Goal: Information Seeking & Learning: Learn about a topic

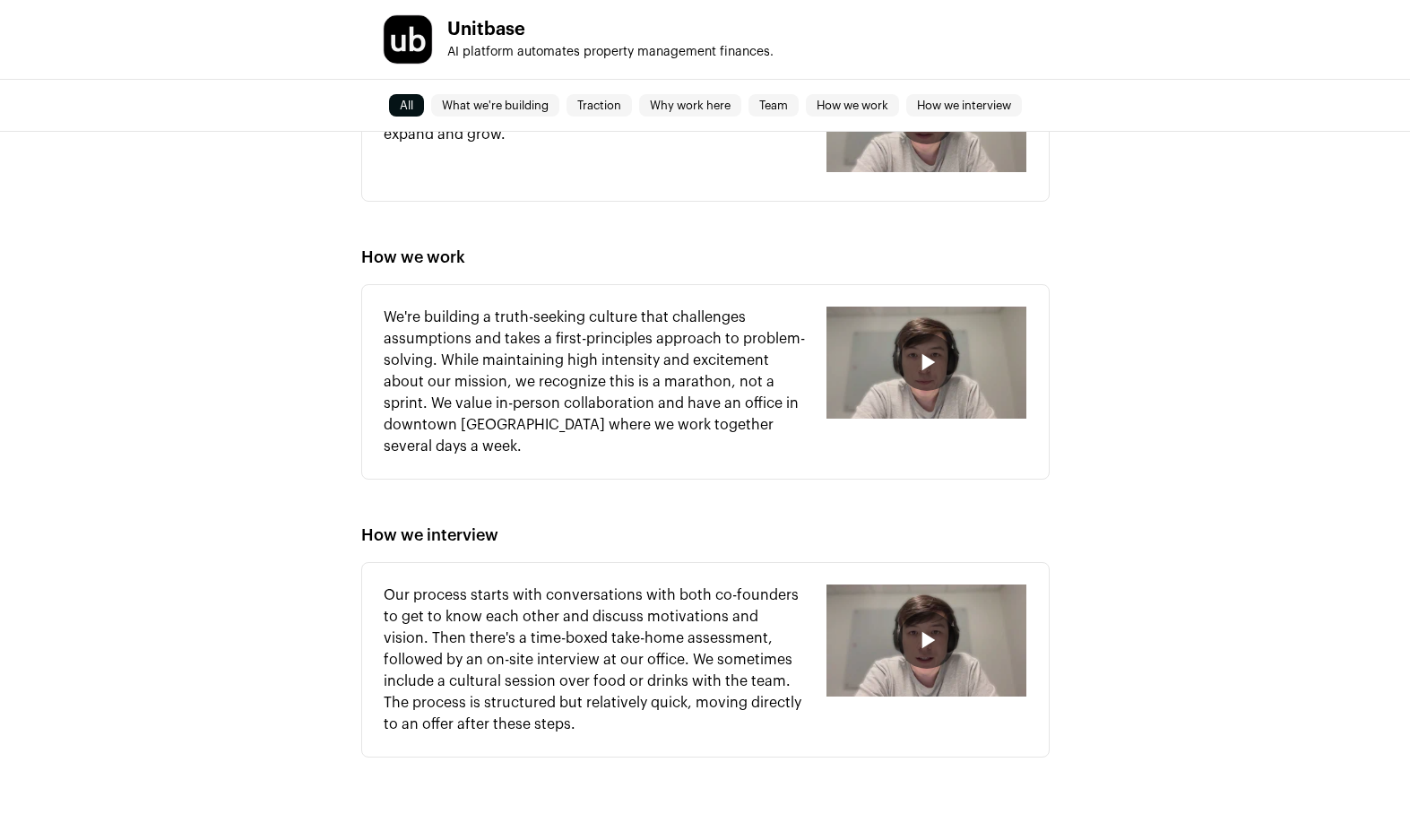
scroll to position [1606, 0]
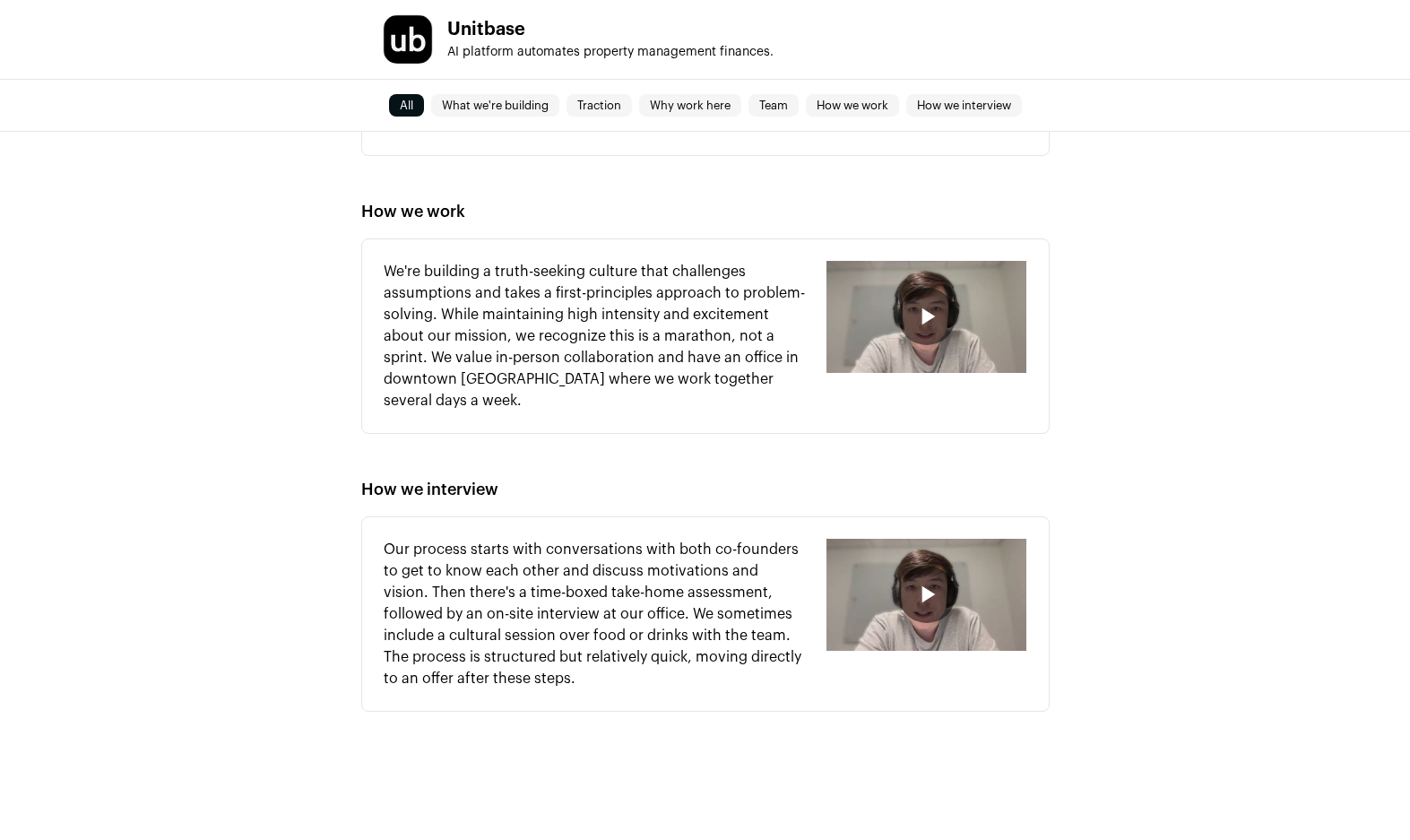
click at [938, 314] on icon "button" at bounding box center [927, 316] width 29 height 29
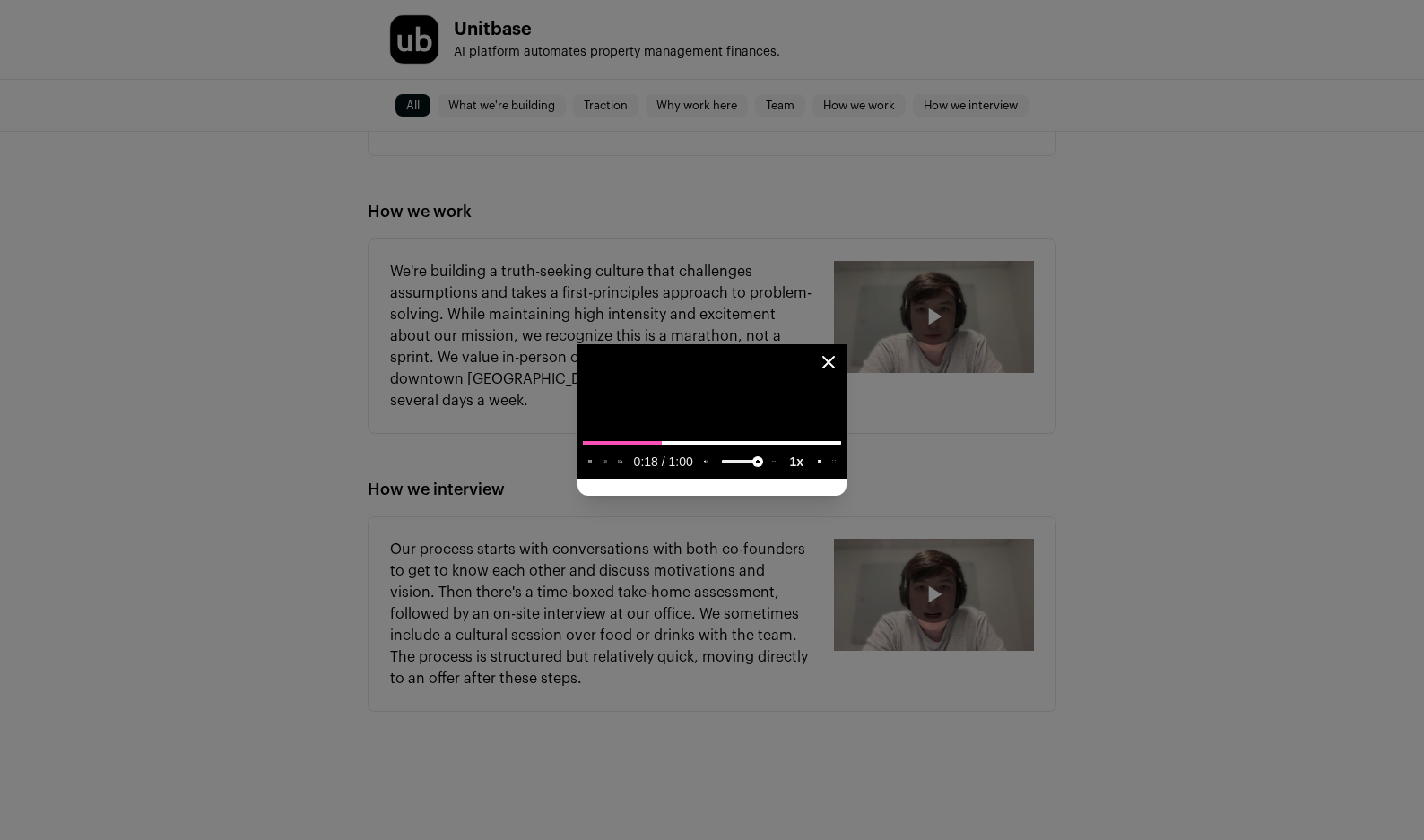
click at [812, 473] on media-playback-rate-menu-button "Playback rate 1" at bounding box center [796, 461] width 30 height 23
click at [847, 479] on media-controller "10 10" at bounding box center [712, 411] width 269 height 135
click at [847, 479] on video "Close modal via background" at bounding box center [712, 411] width 269 height 135
click at [0, 0] on slot "1x" at bounding box center [0, 0] width 0 height 0
drag, startPoint x: 1318, startPoint y: 714, endPoint x: 1311, endPoint y: 721, distance: 9.9
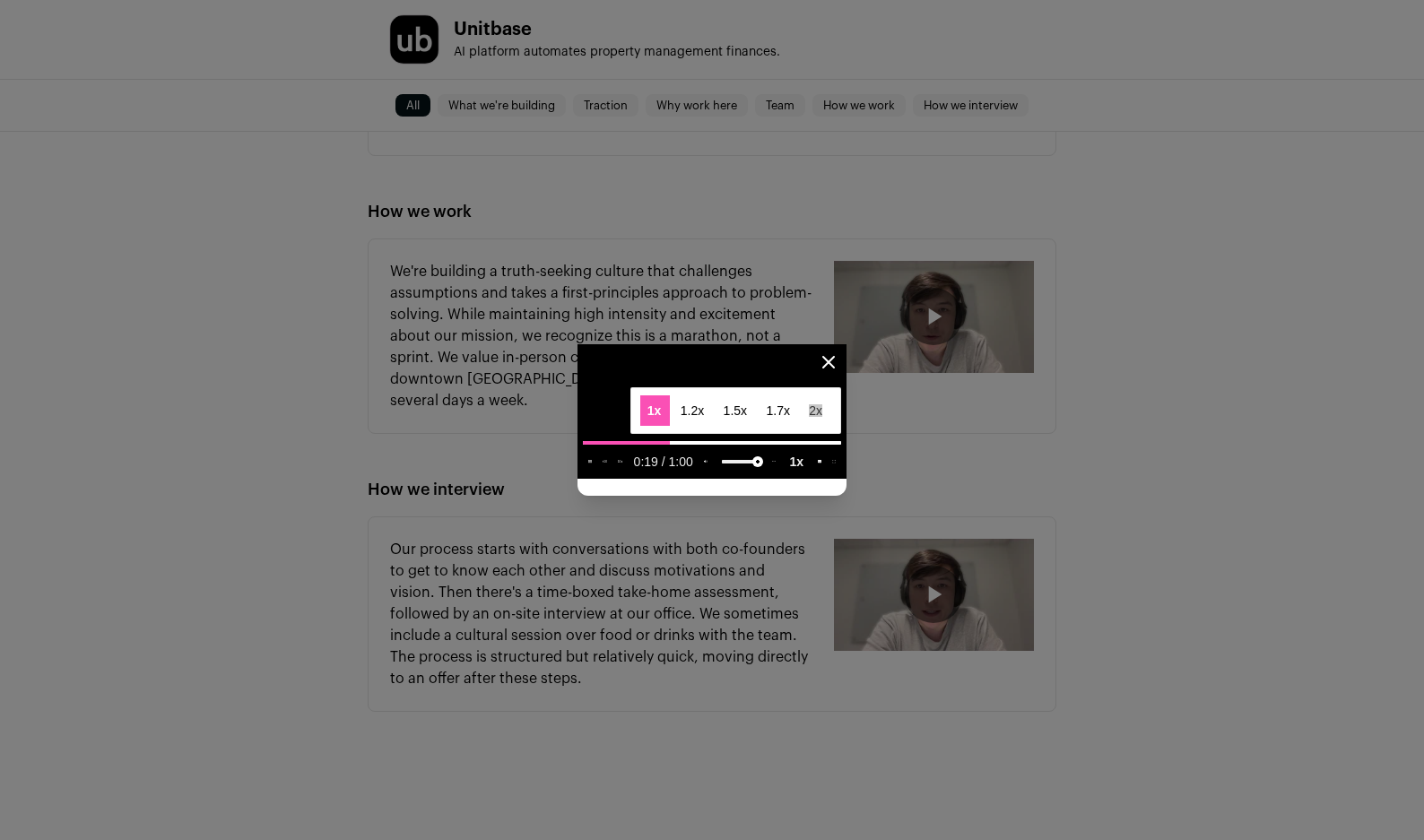
click at [822, 417] on span "2x" at bounding box center [815, 410] width 14 height 13
type media-playback-rate-menu "2"
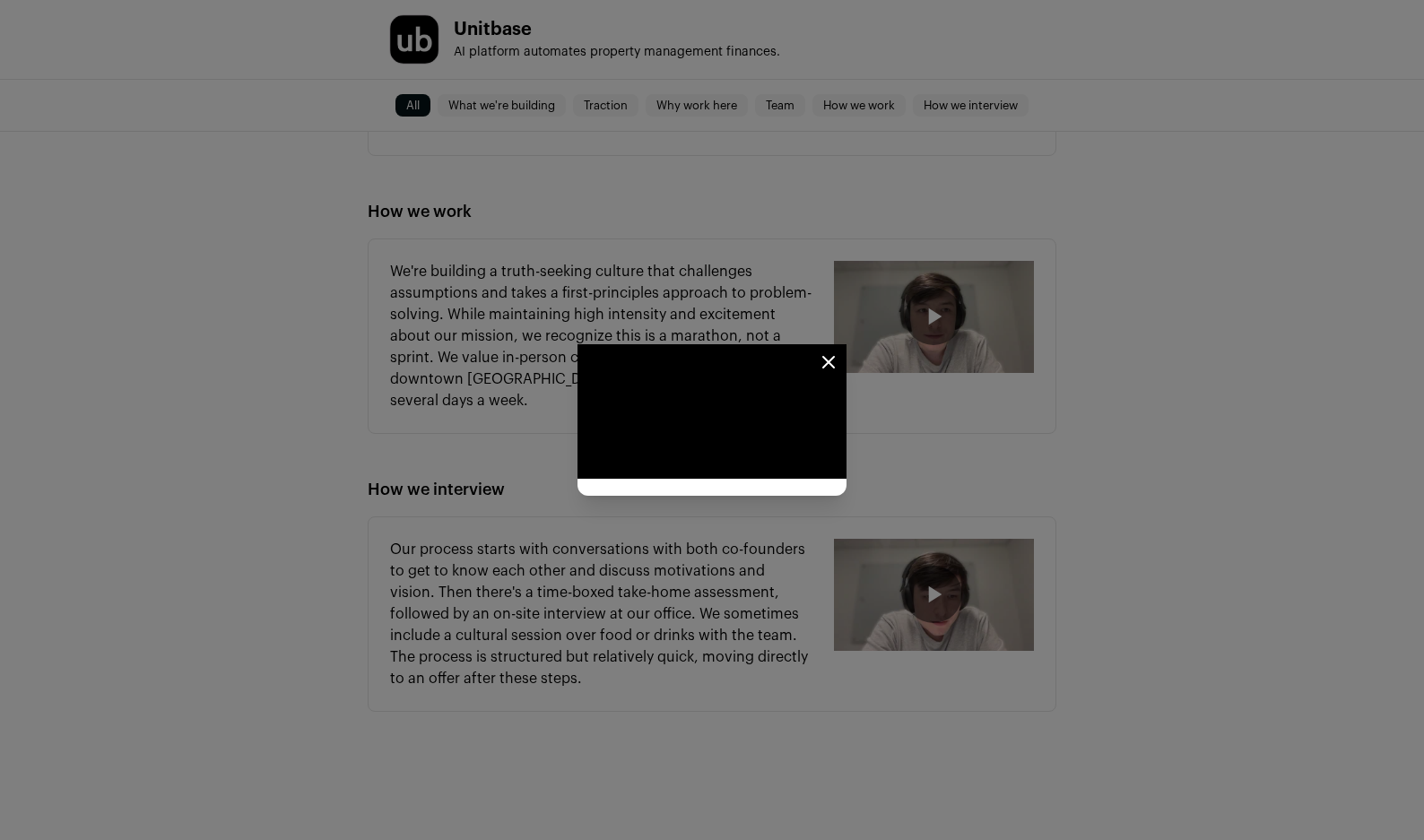
click at [834, 357] on icon "Close modal" at bounding box center [828, 362] width 11 height 11
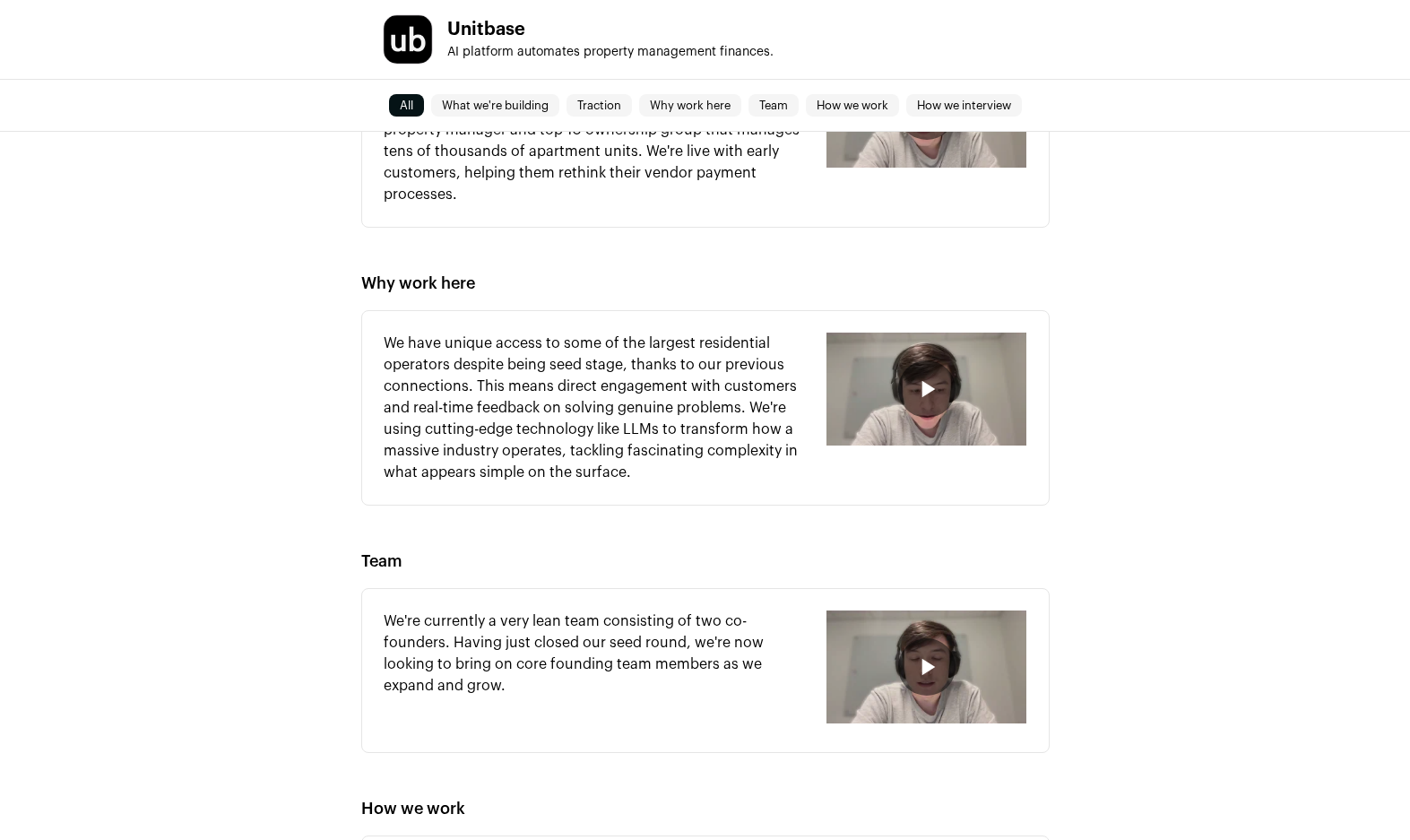
scroll to position [797, 0]
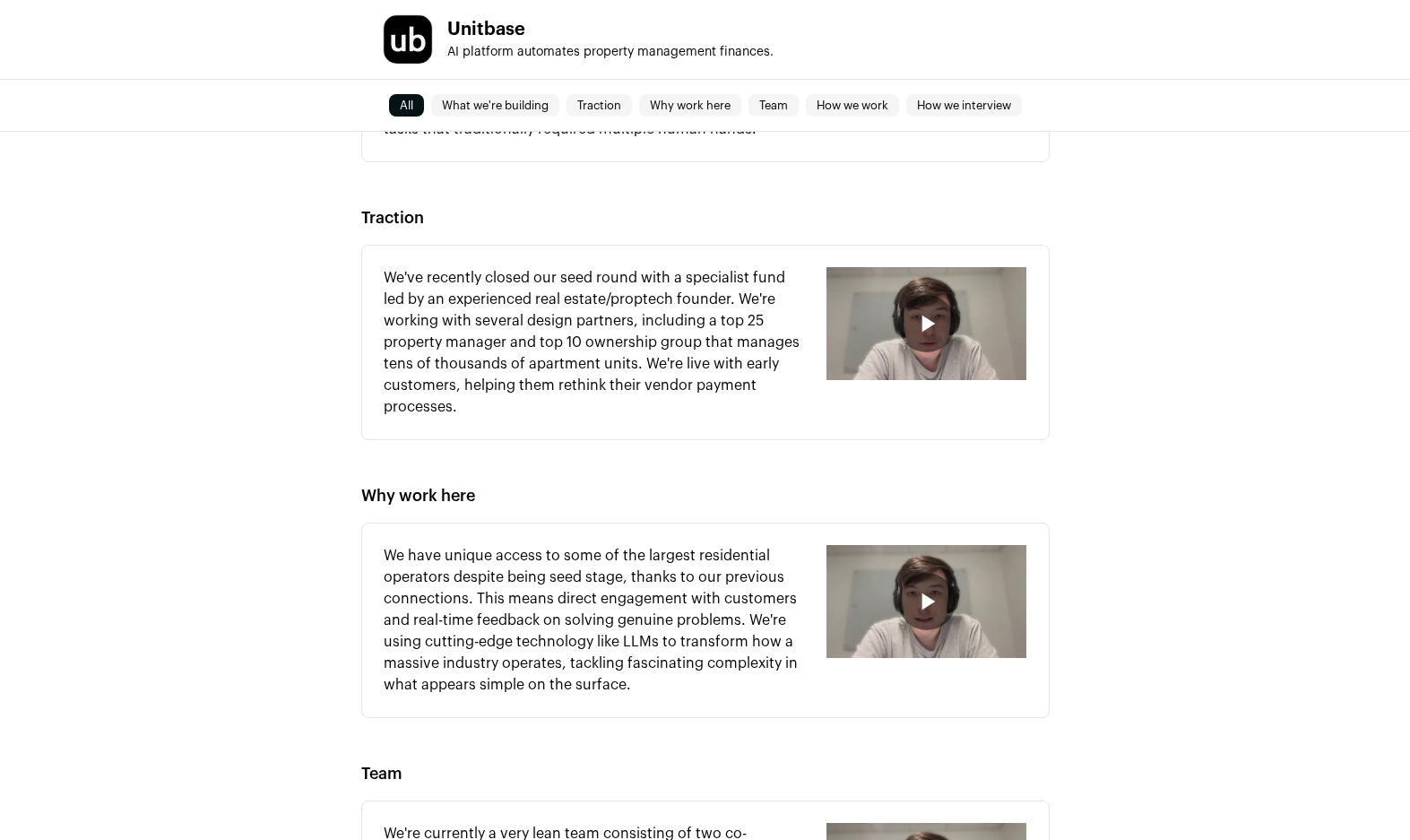
click at [919, 324] on icon "button" at bounding box center [927, 323] width 29 height 29
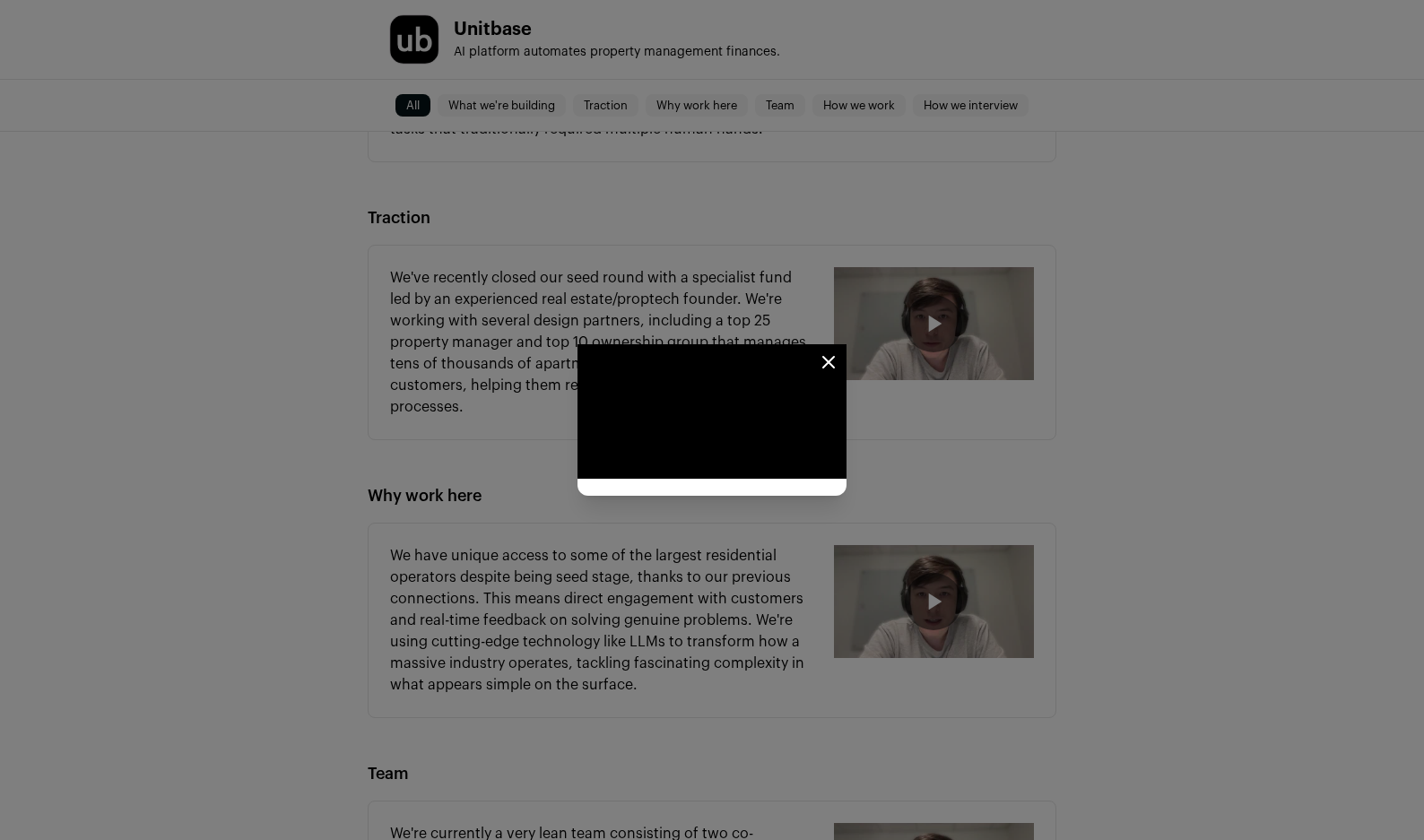
click at [834, 357] on icon "Close modal" at bounding box center [828, 362] width 11 height 11
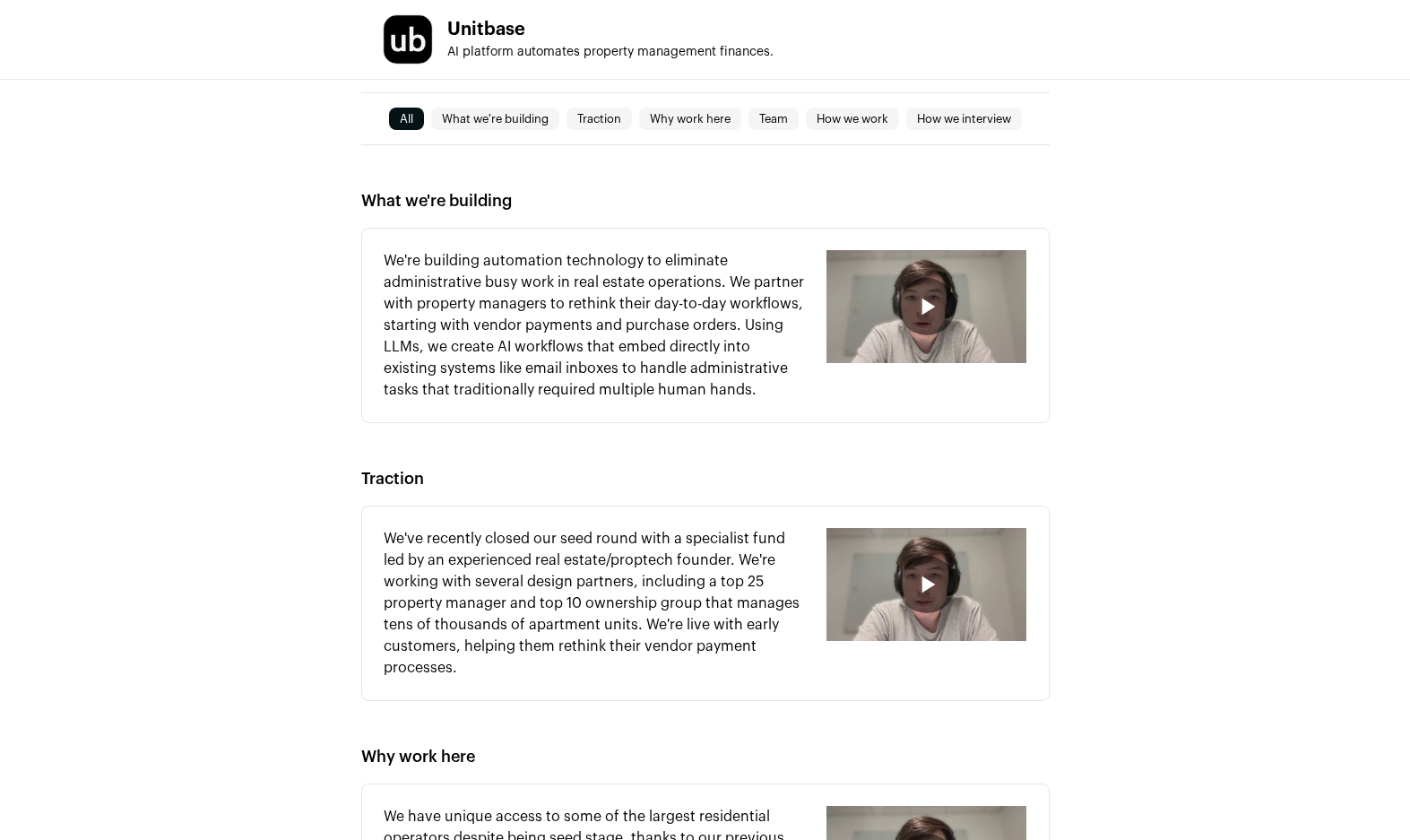
scroll to position [525, 0]
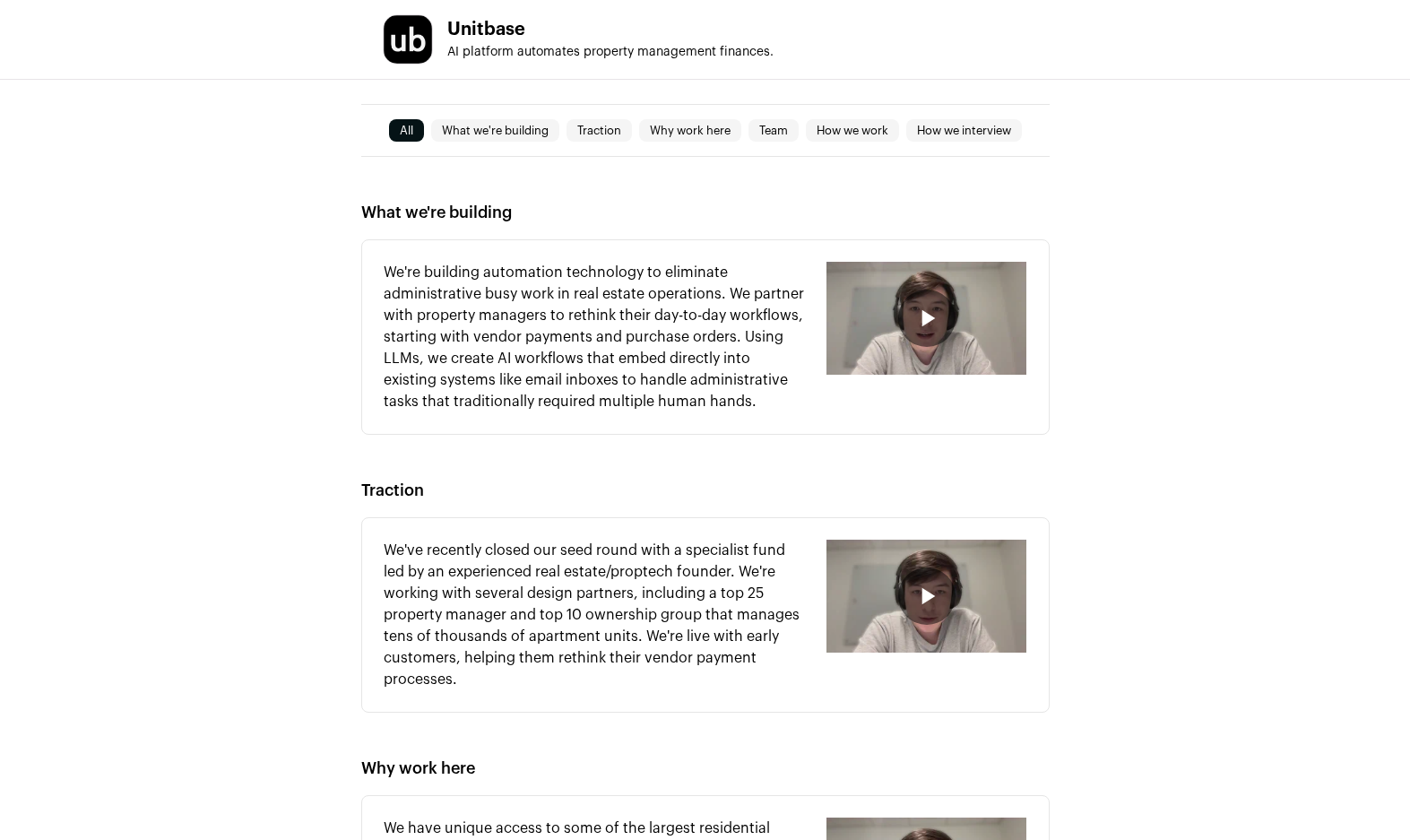
click at [914, 328] on icon "button" at bounding box center [927, 318] width 29 height 29
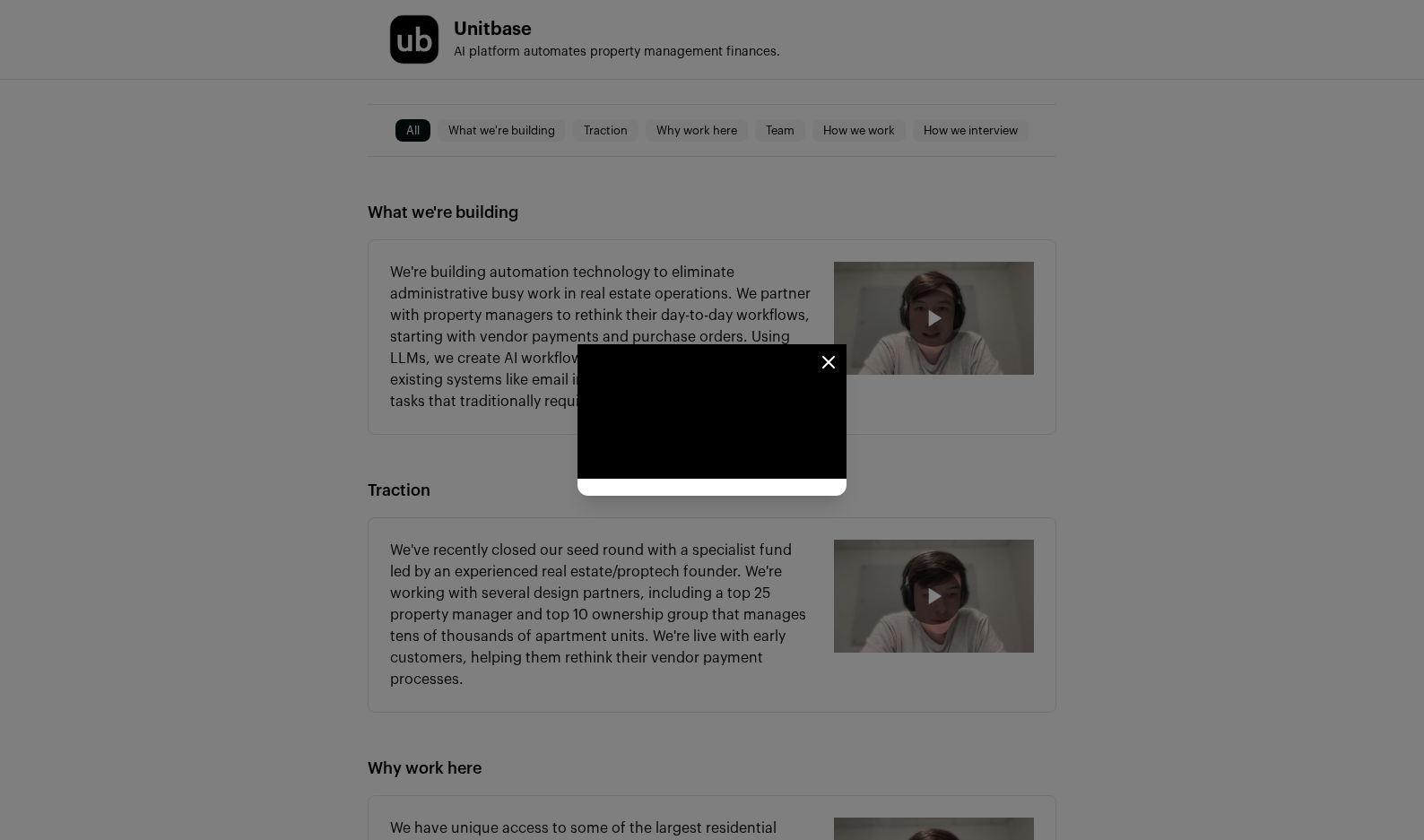
click at [839, 351] on icon "Close modal" at bounding box center [827, 361] width 21 height 21
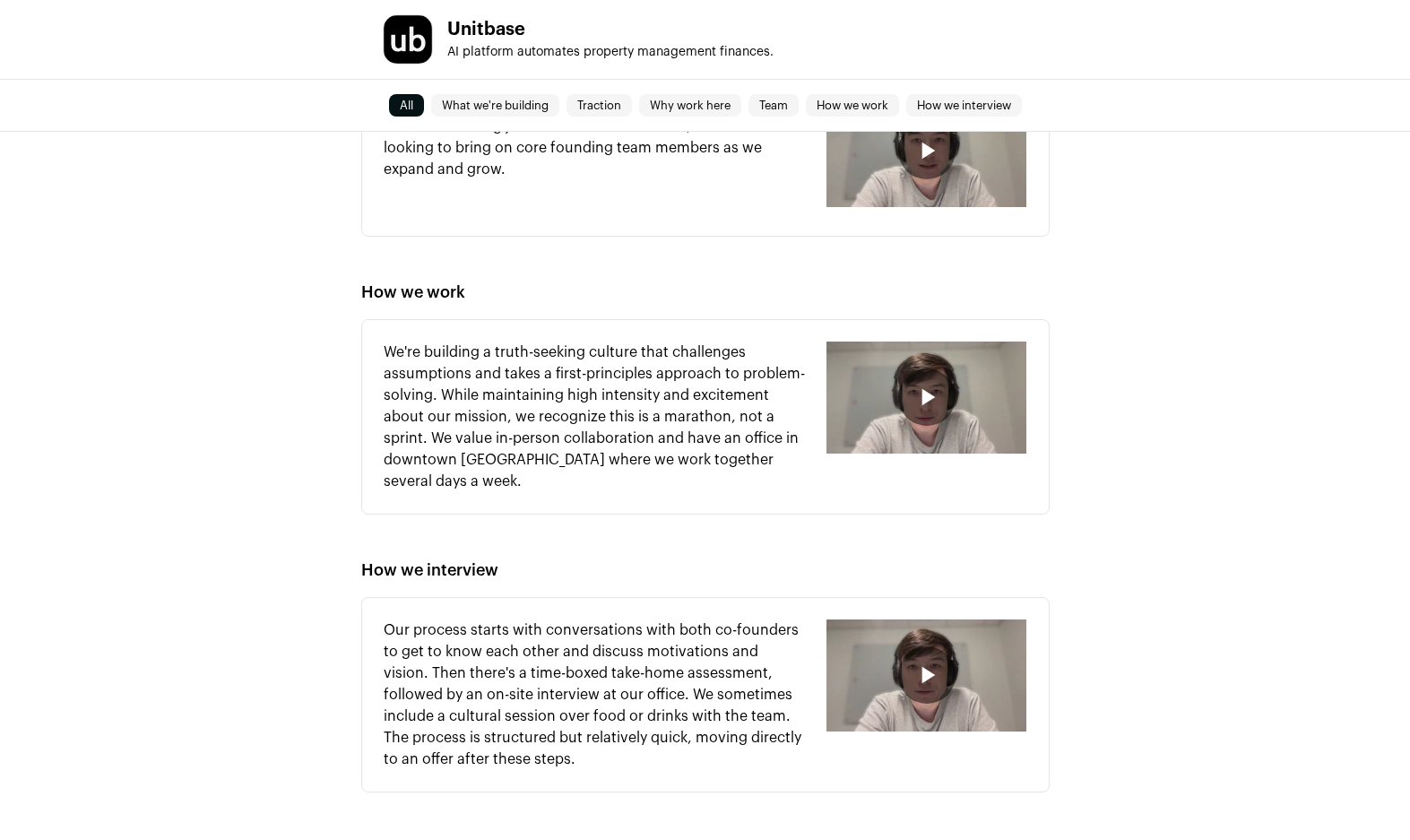
scroll to position [1606, 0]
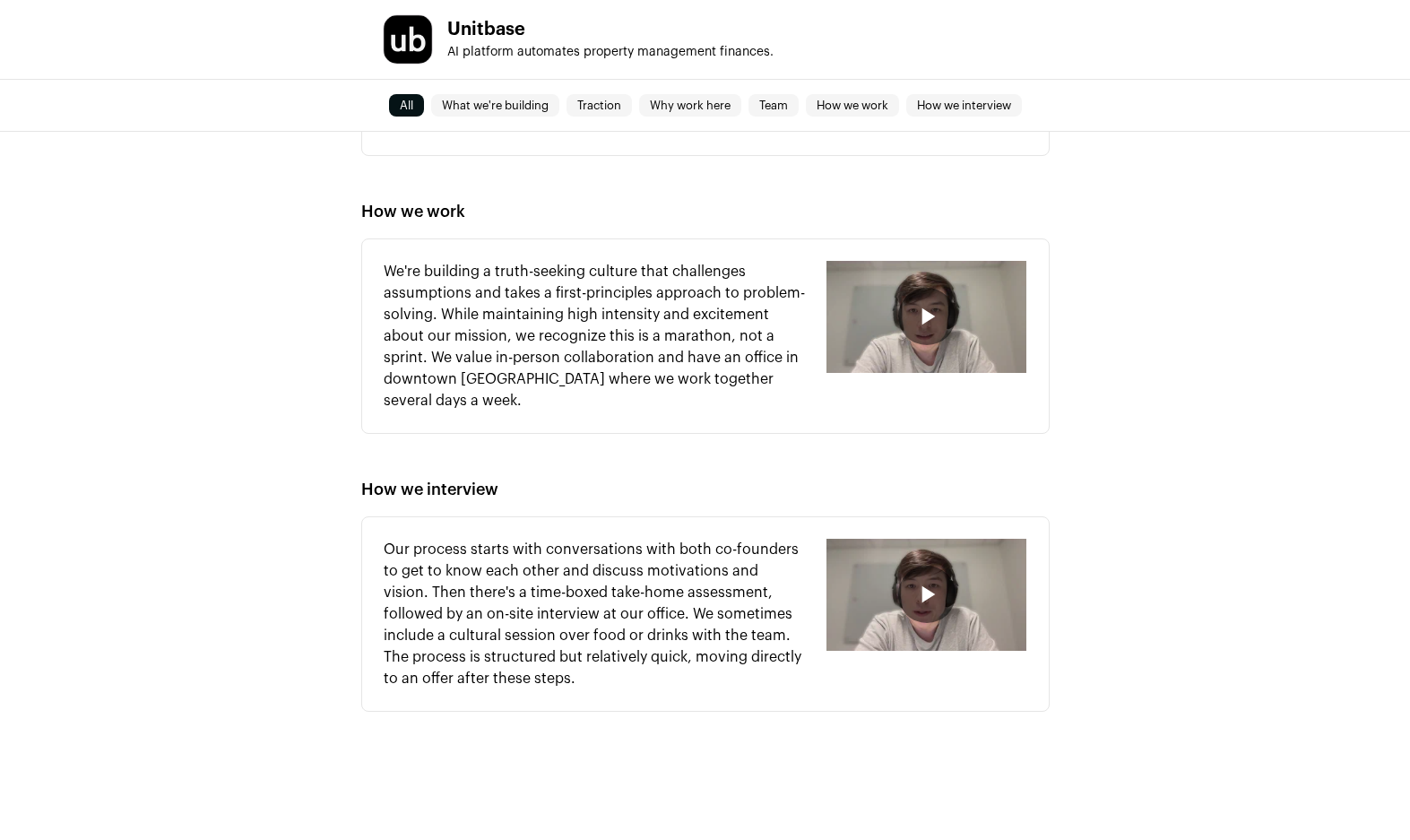
click at [887, 580] on div "button" at bounding box center [926, 595] width 200 height 112
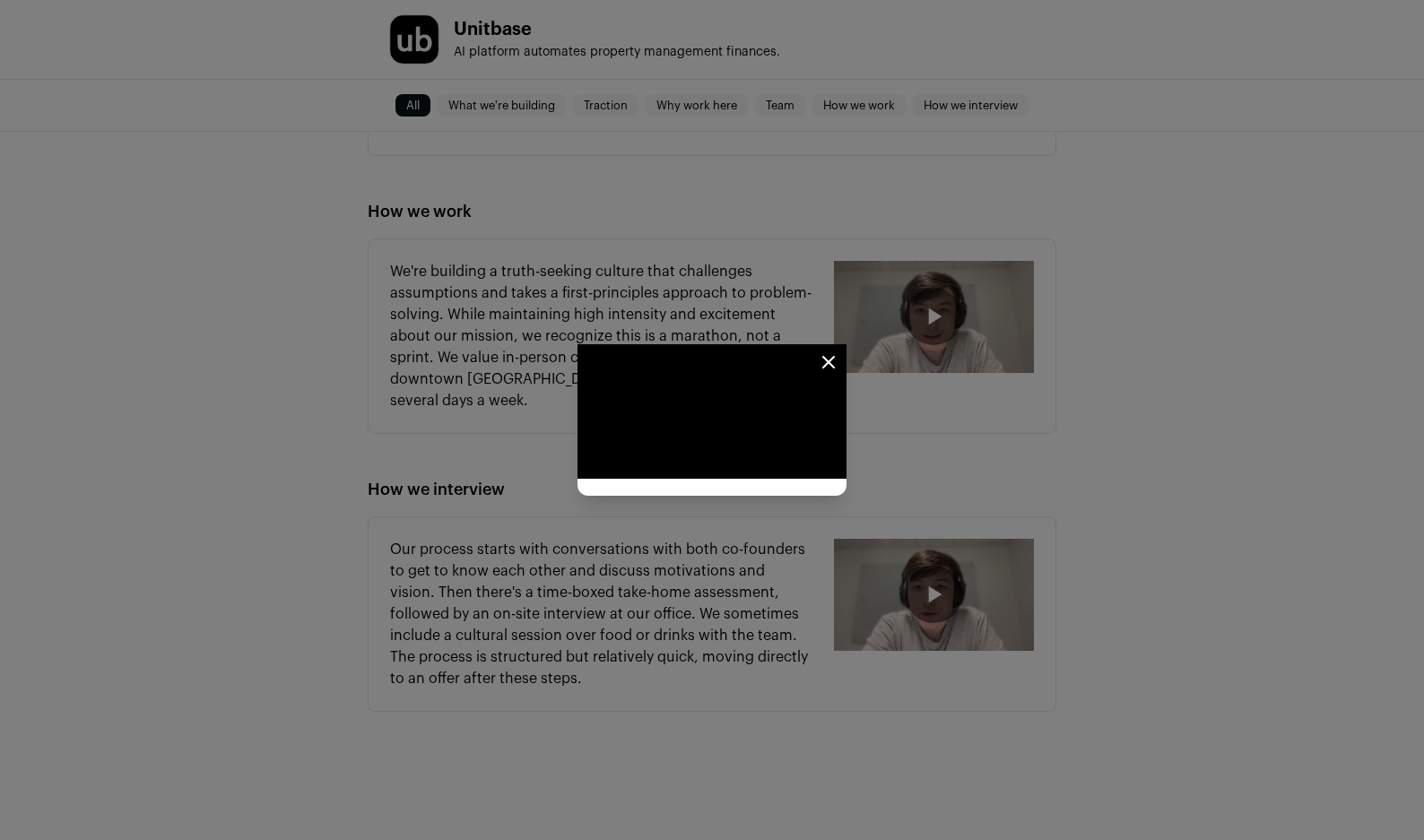
click at [839, 351] on icon "Close modal" at bounding box center [827, 361] width 21 height 21
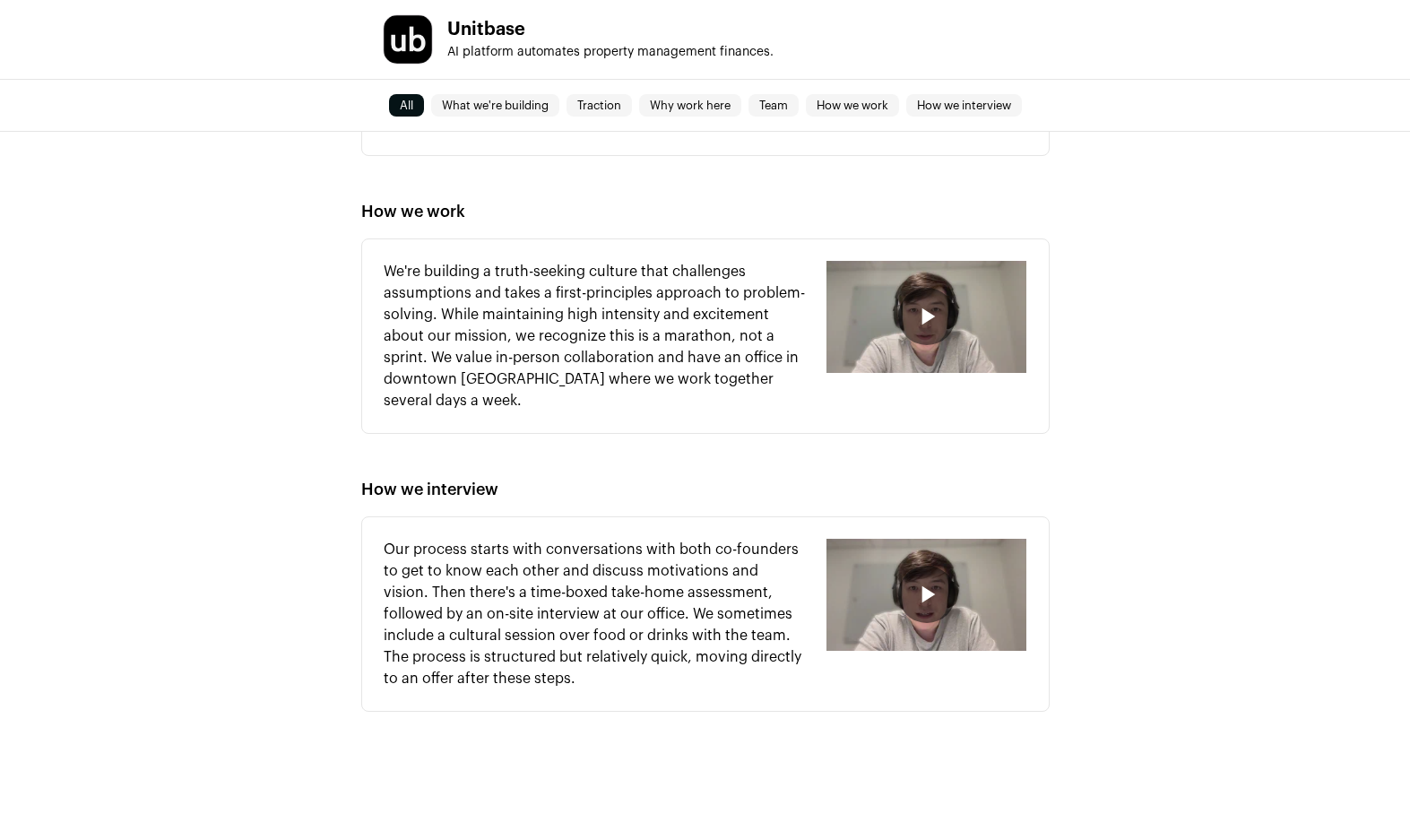
click at [942, 585] on div "button" at bounding box center [927, 594] width 57 height 57
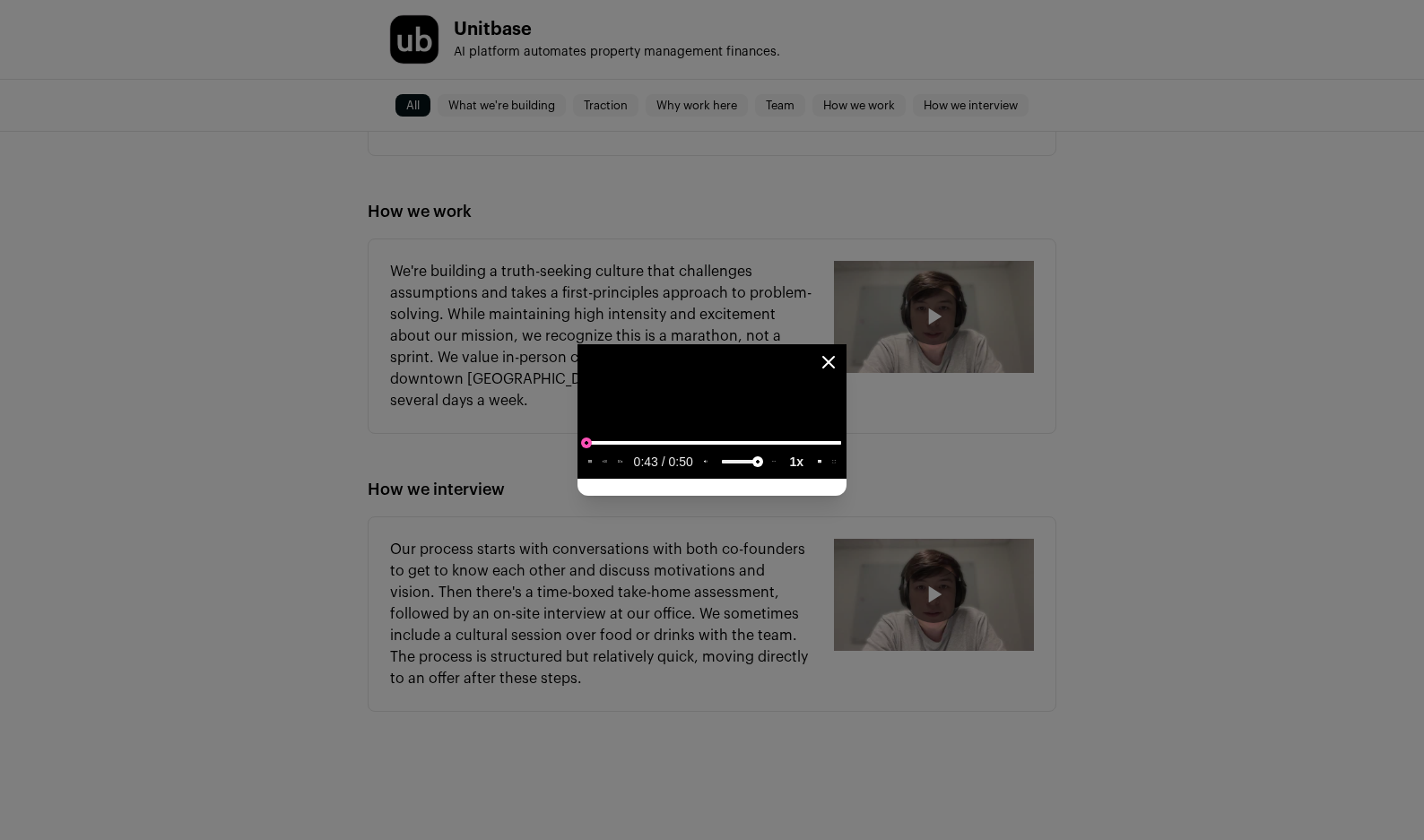
type input "**********"
click at [583, 454] on input "seek" at bounding box center [712, 443] width 258 height 22
drag, startPoint x: 94, startPoint y: 760, endPoint x: 203, endPoint y: 550, distance: 236.6
click at [591, 463] on icon "pause" at bounding box center [591, 461] width 1 height 3
click at [839, 351] on icon "Close modal" at bounding box center [827, 361] width 21 height 21
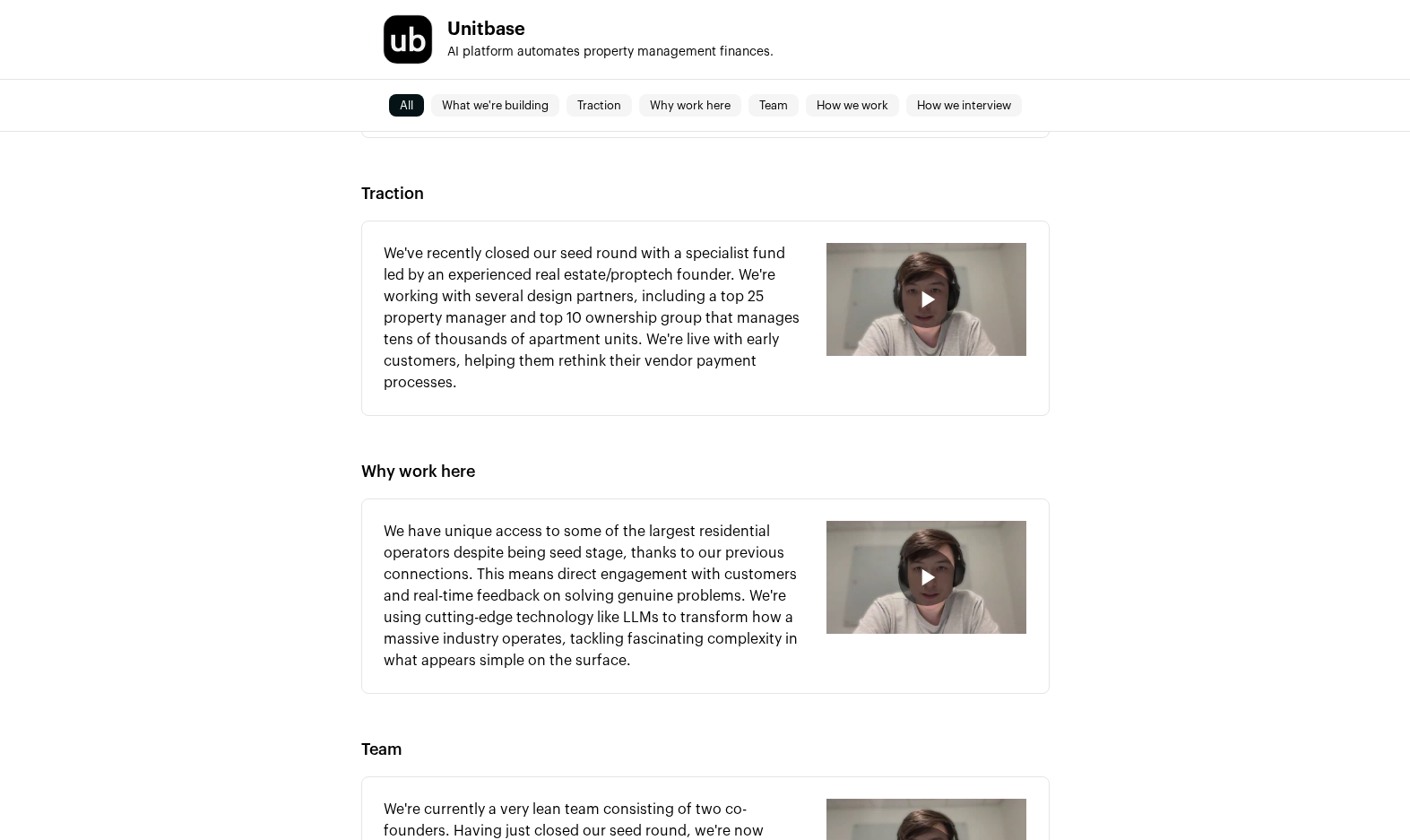
scroll to position [914, 0]
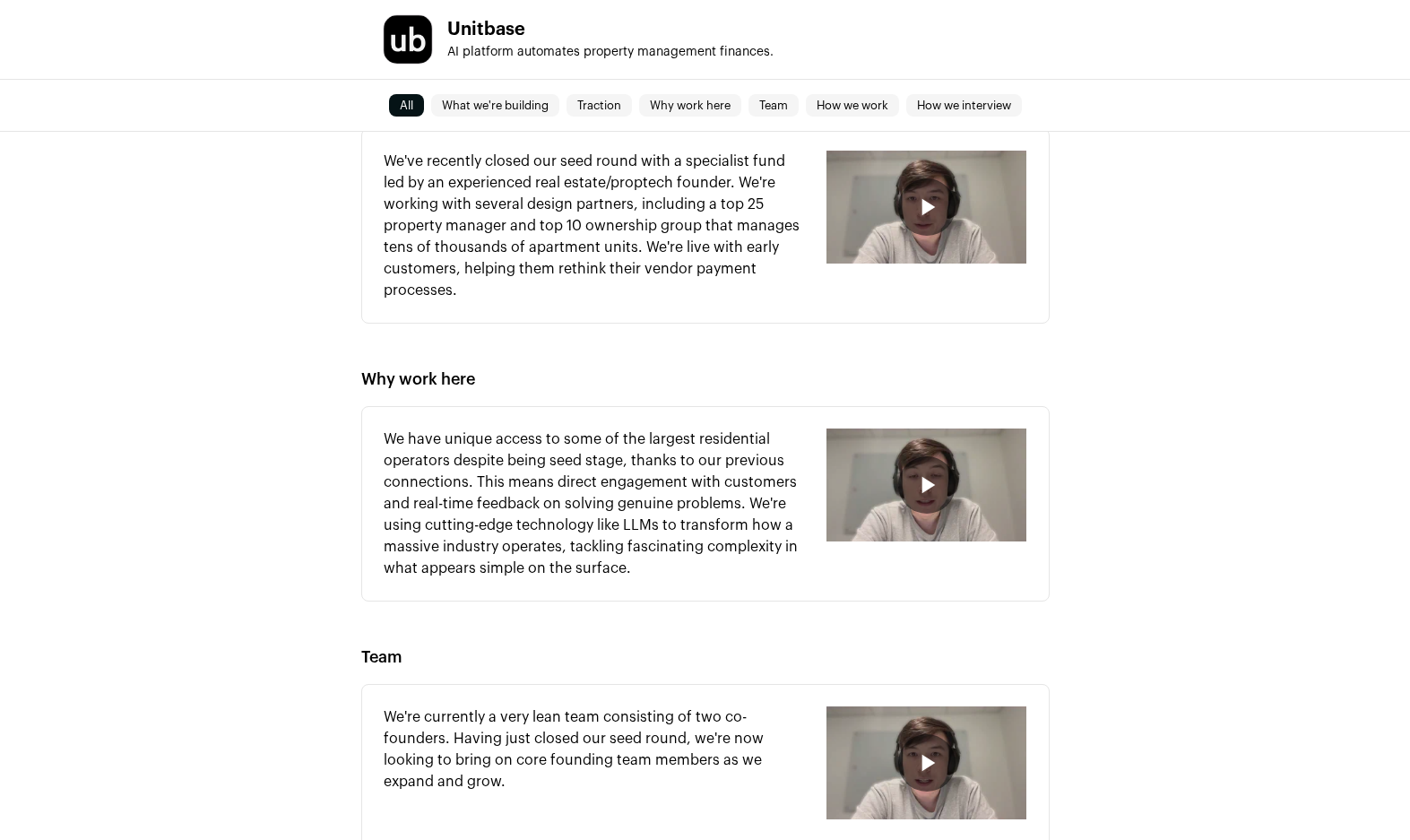
click at [930, 488] on icon "button" at bounding box center [928, 484] width 14 height 17
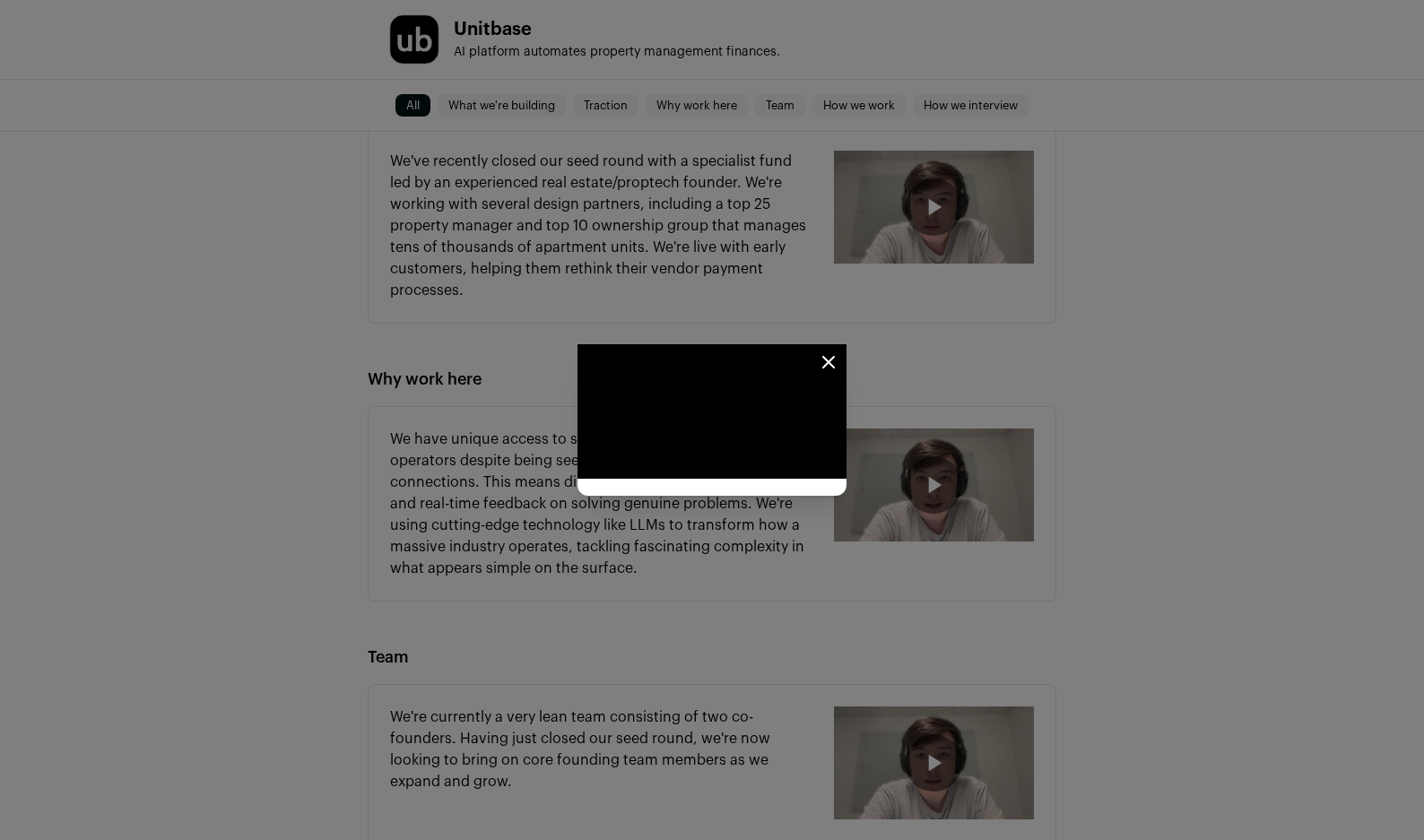
click at [834, 357] on icon "Close modal" at bounding box center [828, 362] width 11 height 11
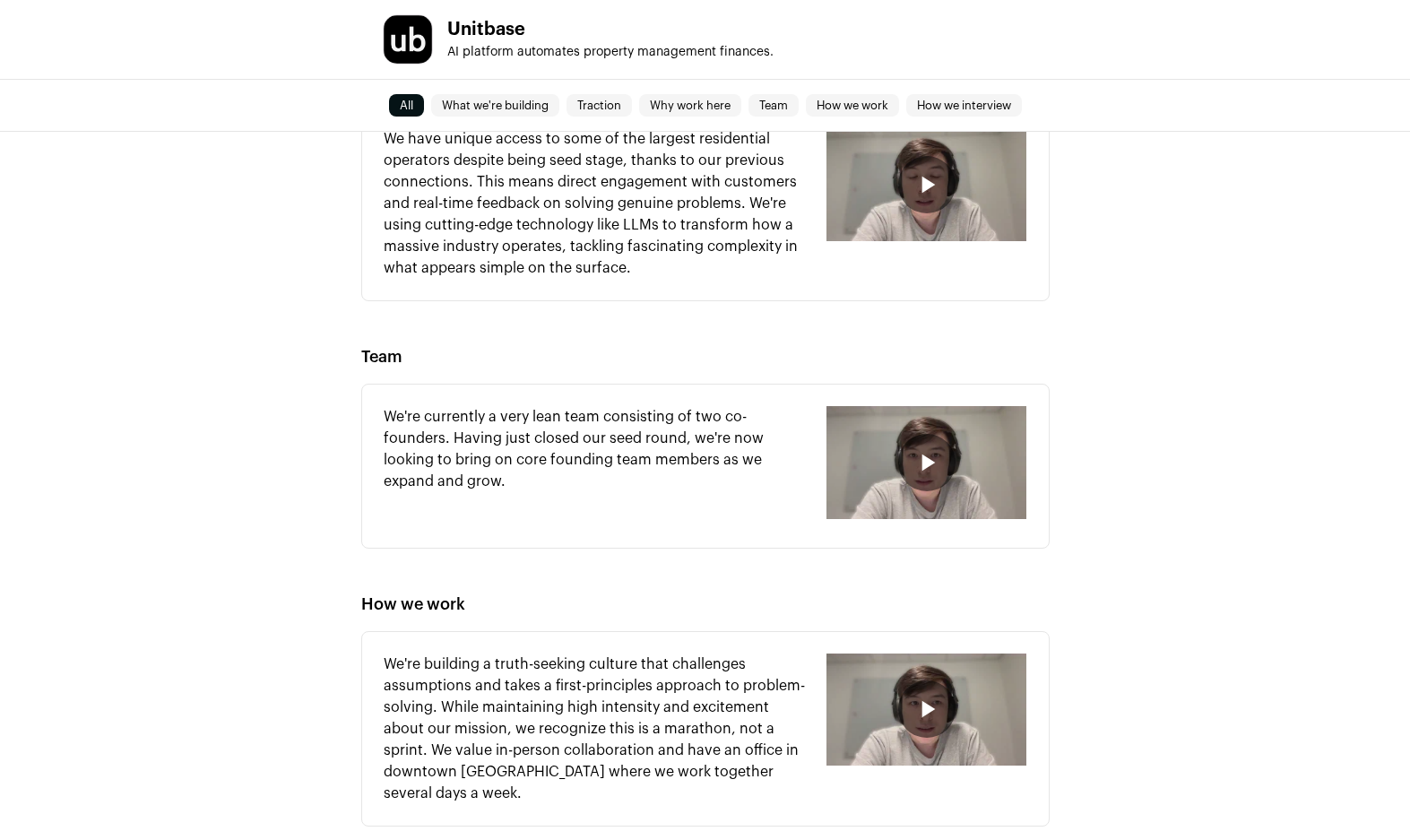
scroll to position [1306, 0]
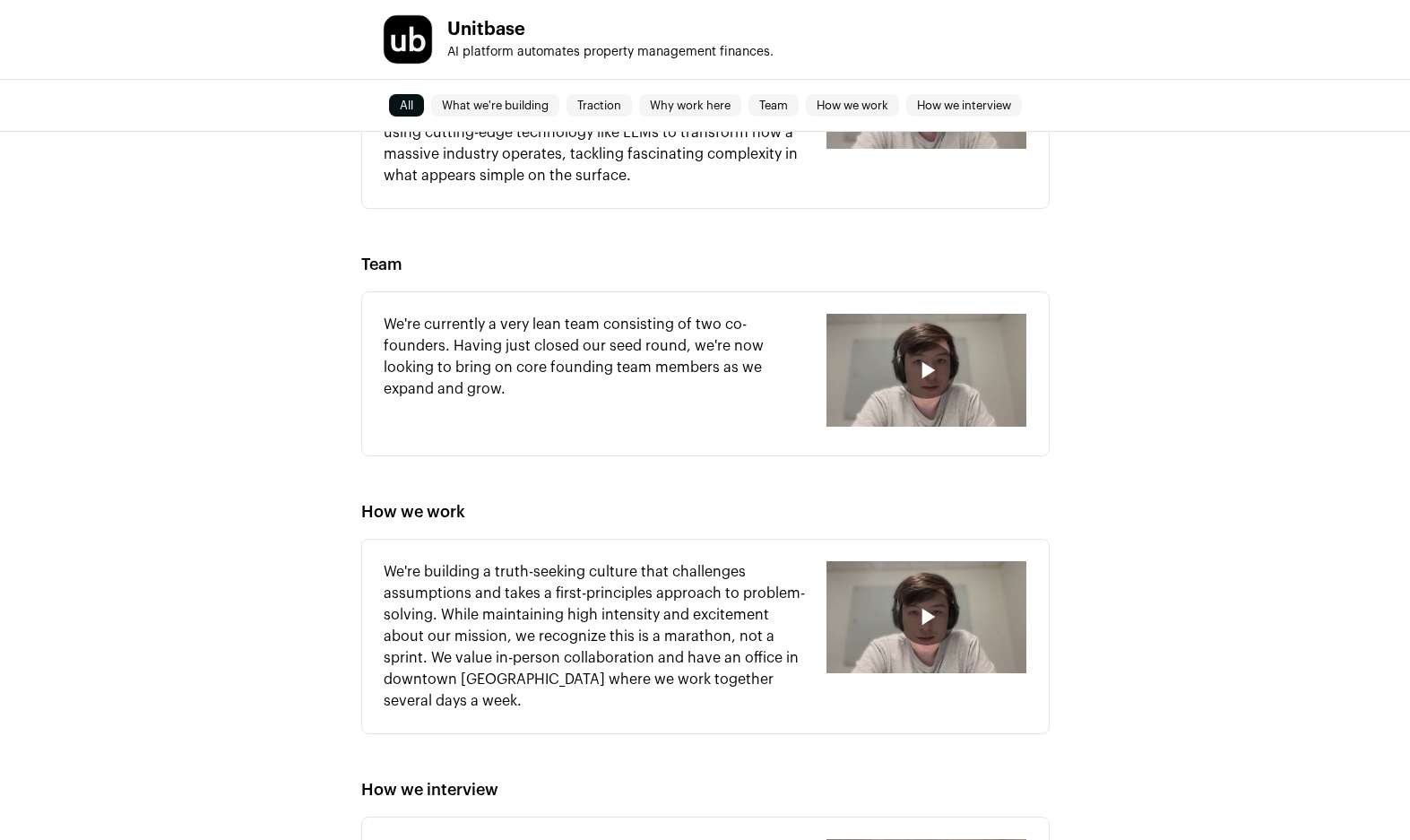
click at [926, 363] on icon "button" at bounding box center [927, 370] width 29 height 29
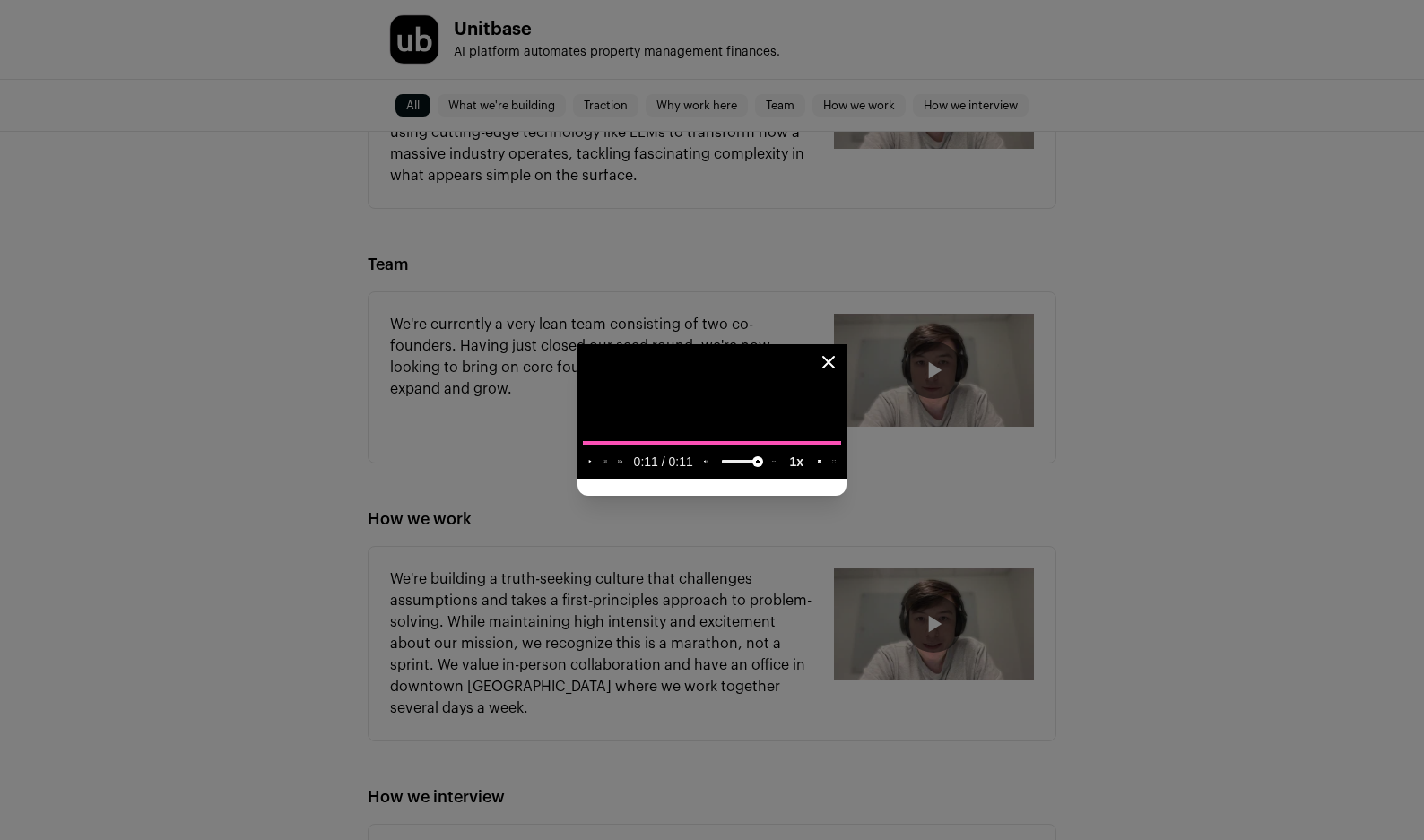
click at [839, 351] on icon "Close modal" at bounding box center [827, 361] width 21 height 21
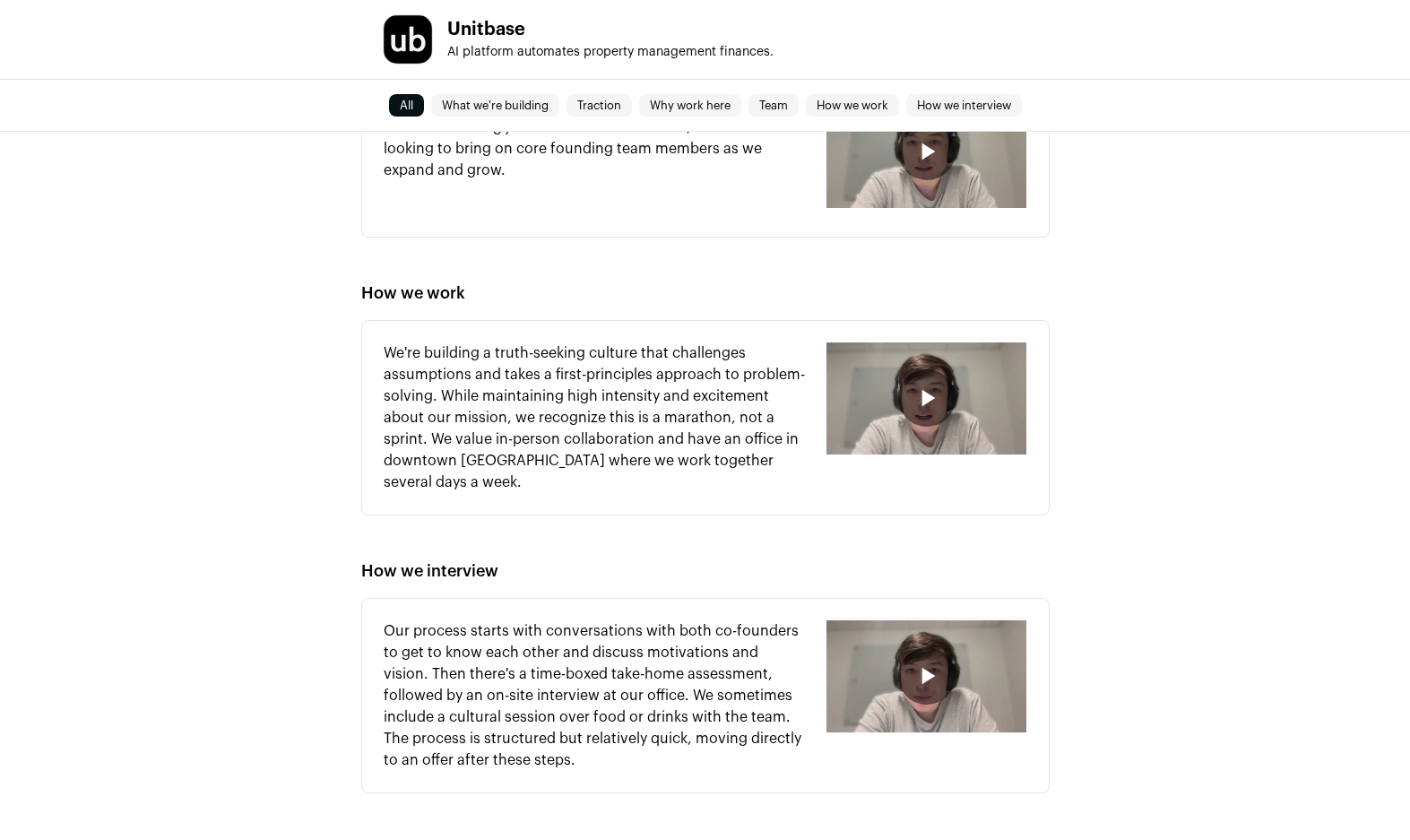
scroll to position [1606, 0]
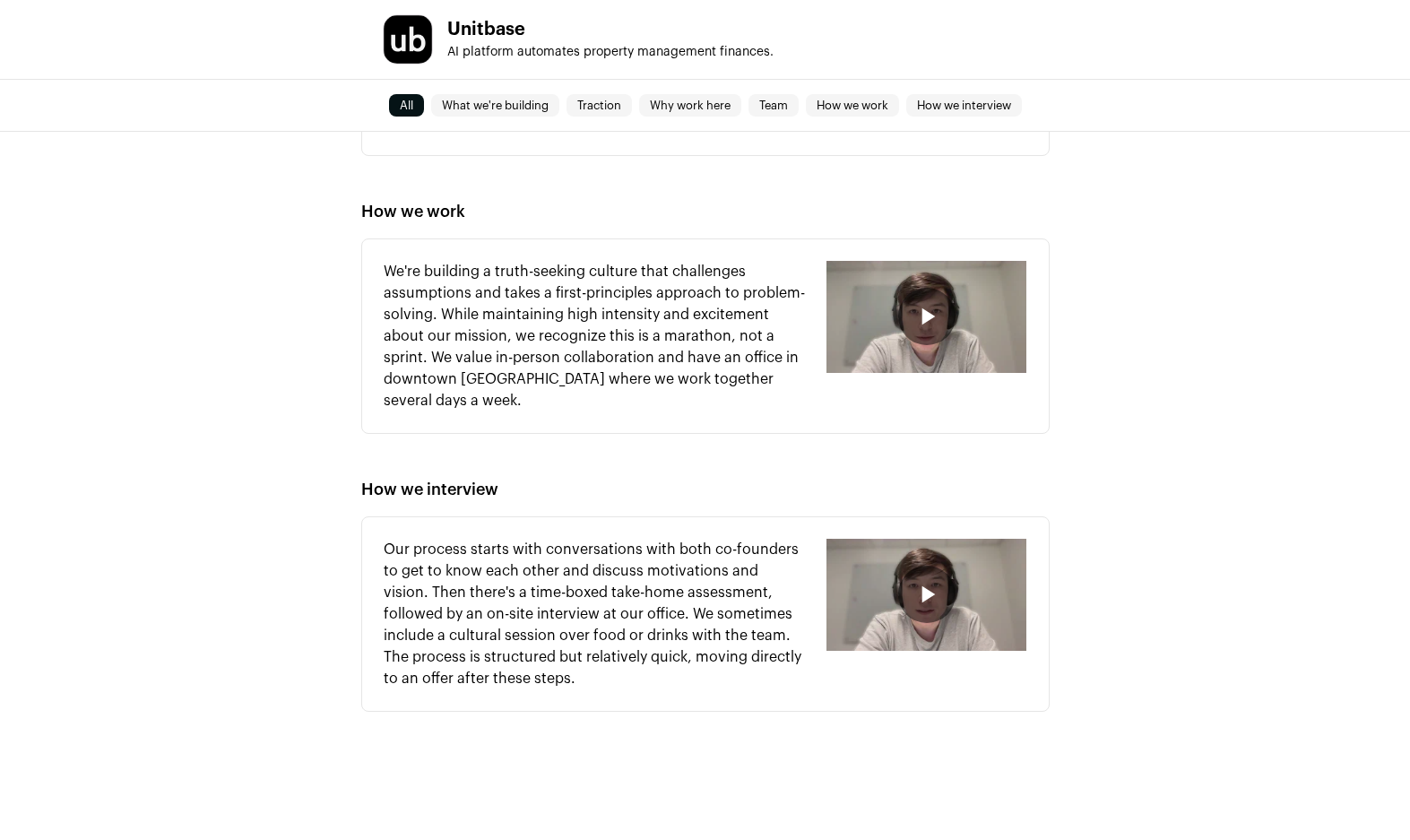
click at [909, 307] on div "button" at bounding box center [927, 316] width 57 height 57
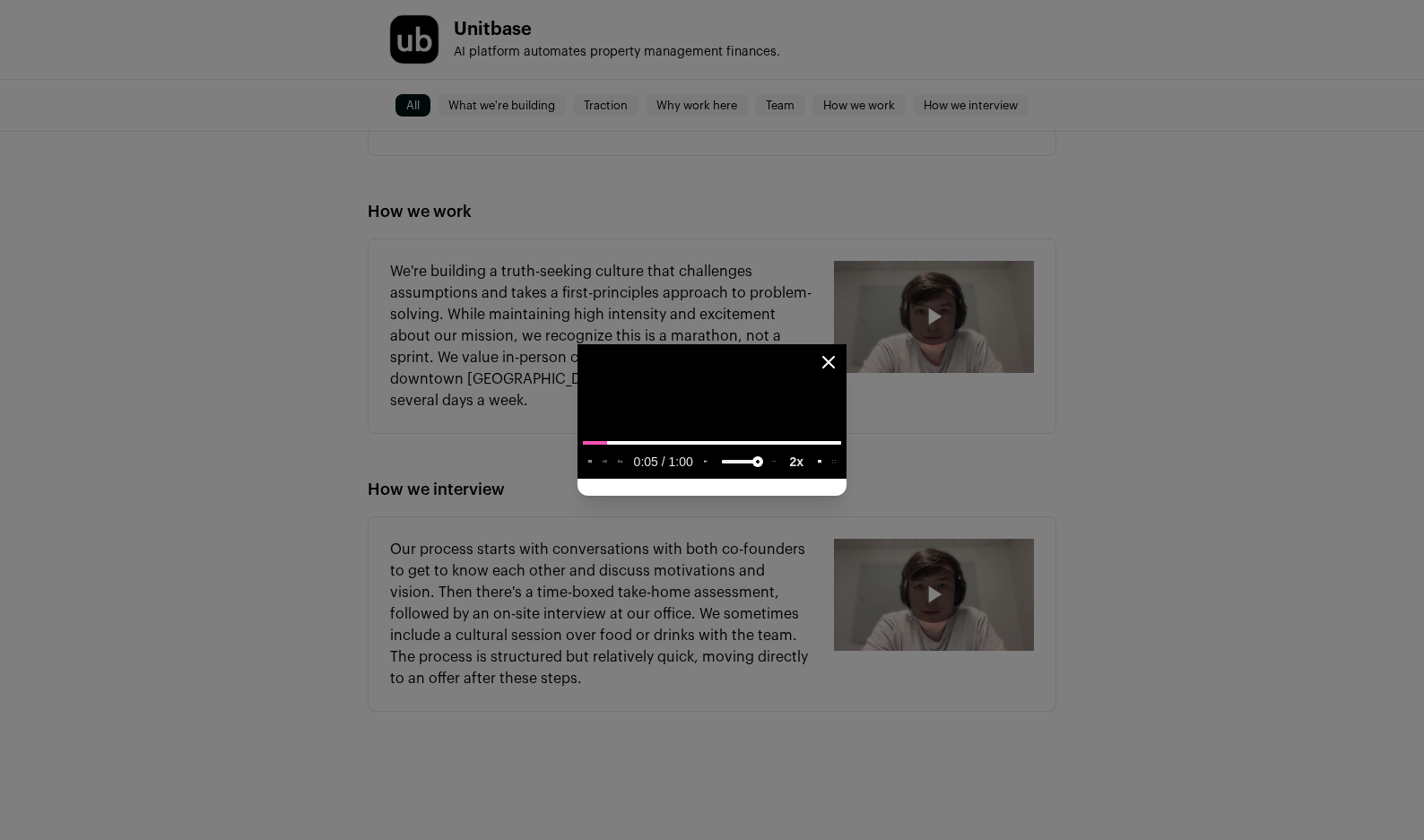
click at [812, 473] on media-playback-rate-menu-button "Playback rate 2" at bounding box center [796, 461] width 30 height 23
click at [670, 426] on media-chrome-menu-item "1x" at bounding box center [655, 410] width 30 height 30
type media-playback-rate-menu "1"
click at [692, 435] on video "Close modal via background" at bounding box center [712, 411] width 269 height 135
click at [847, 344] on video "Close modal via background" at bounding box center [712, 411] width 269 height 135
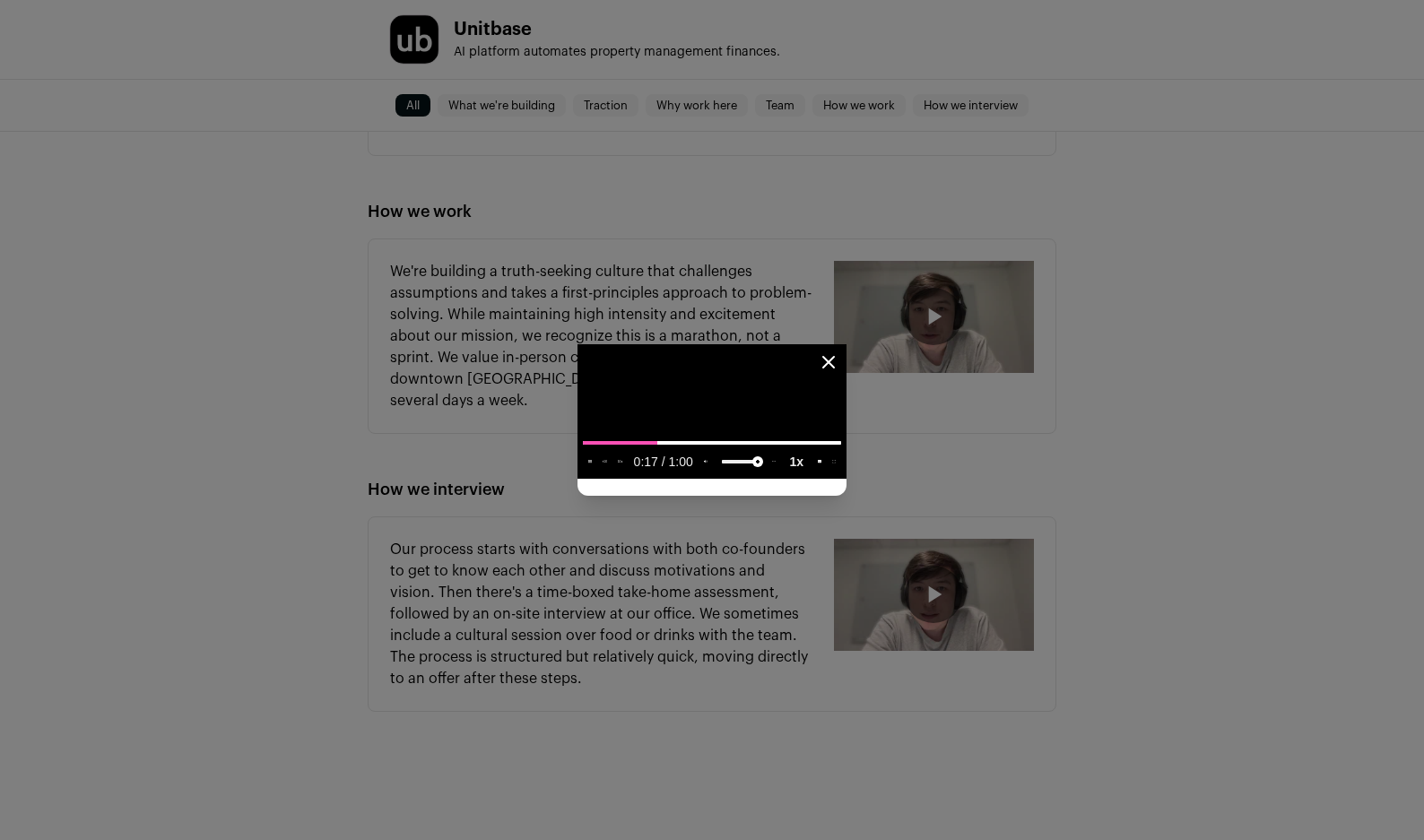
click at [847, 344] on video "Close modal via background" at bounding box center [712, 411] width 269 height 135
click at [577, 462] on video "Close modal via background" at bounding box center [712, 411] width 269 height 135
type input "**********"
click at [583, 454] on input "seek" at bounding box center [712, 443] width 258 height 22
click at [577, 479] on video "Close modal via background" at bounding box center [712, 411] width 269 height 135
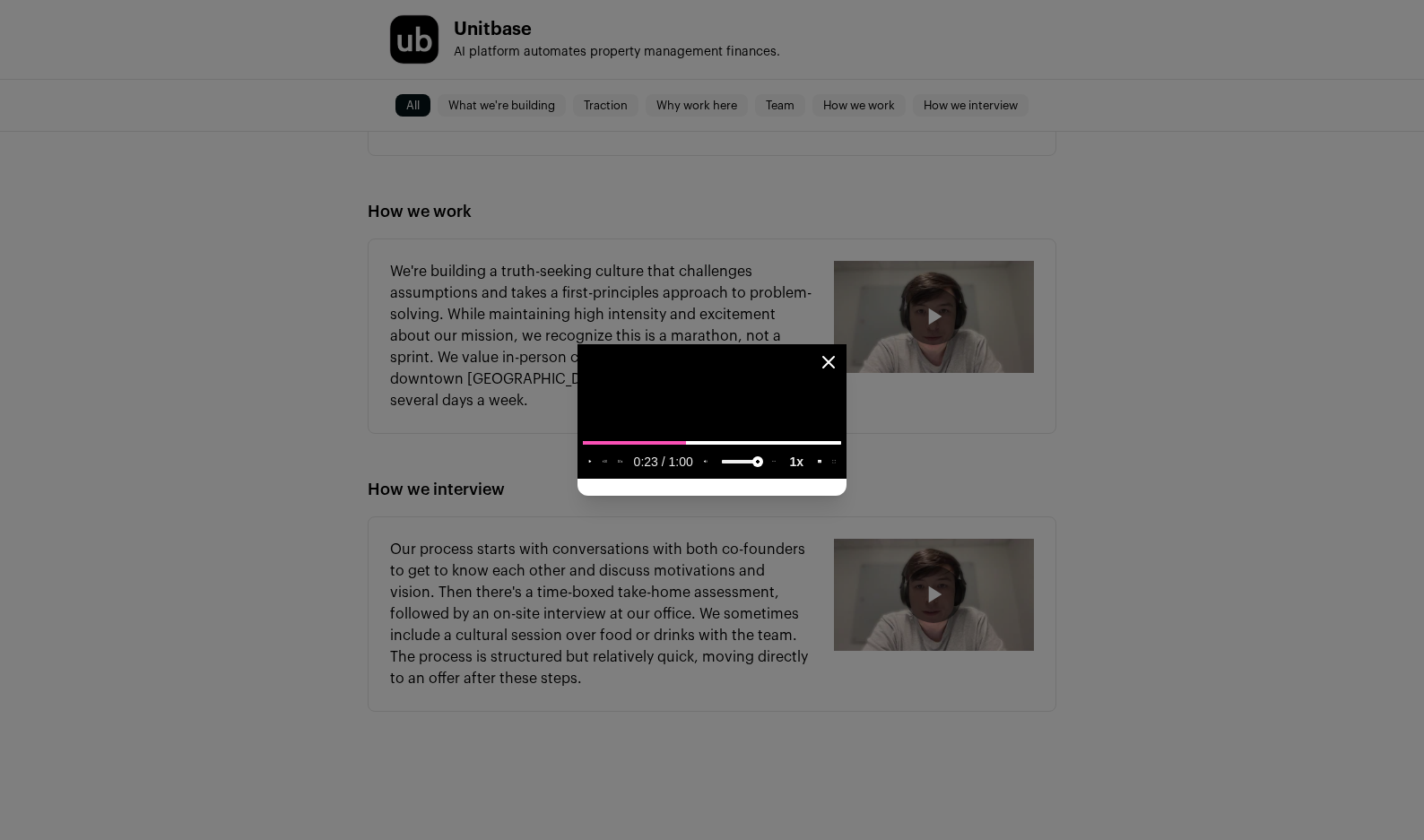
click at [577, 344] on video "Close modal via background" at bounding box center [712, 411] width 269 height 135
click at [839, 351] on icon "Close modal" at bounding box center [827, 361] width 21 height 21
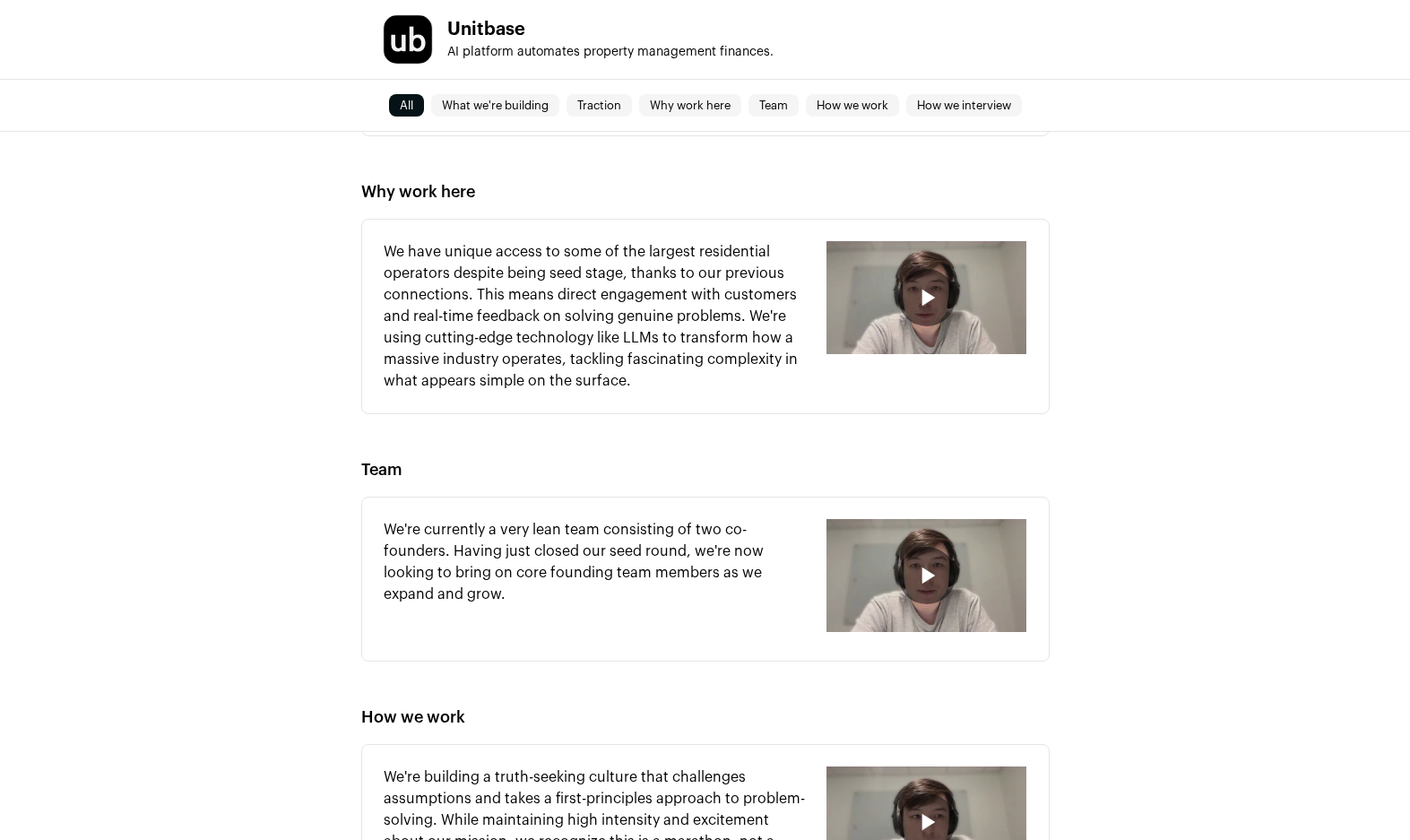
scroll to position [974, 0]
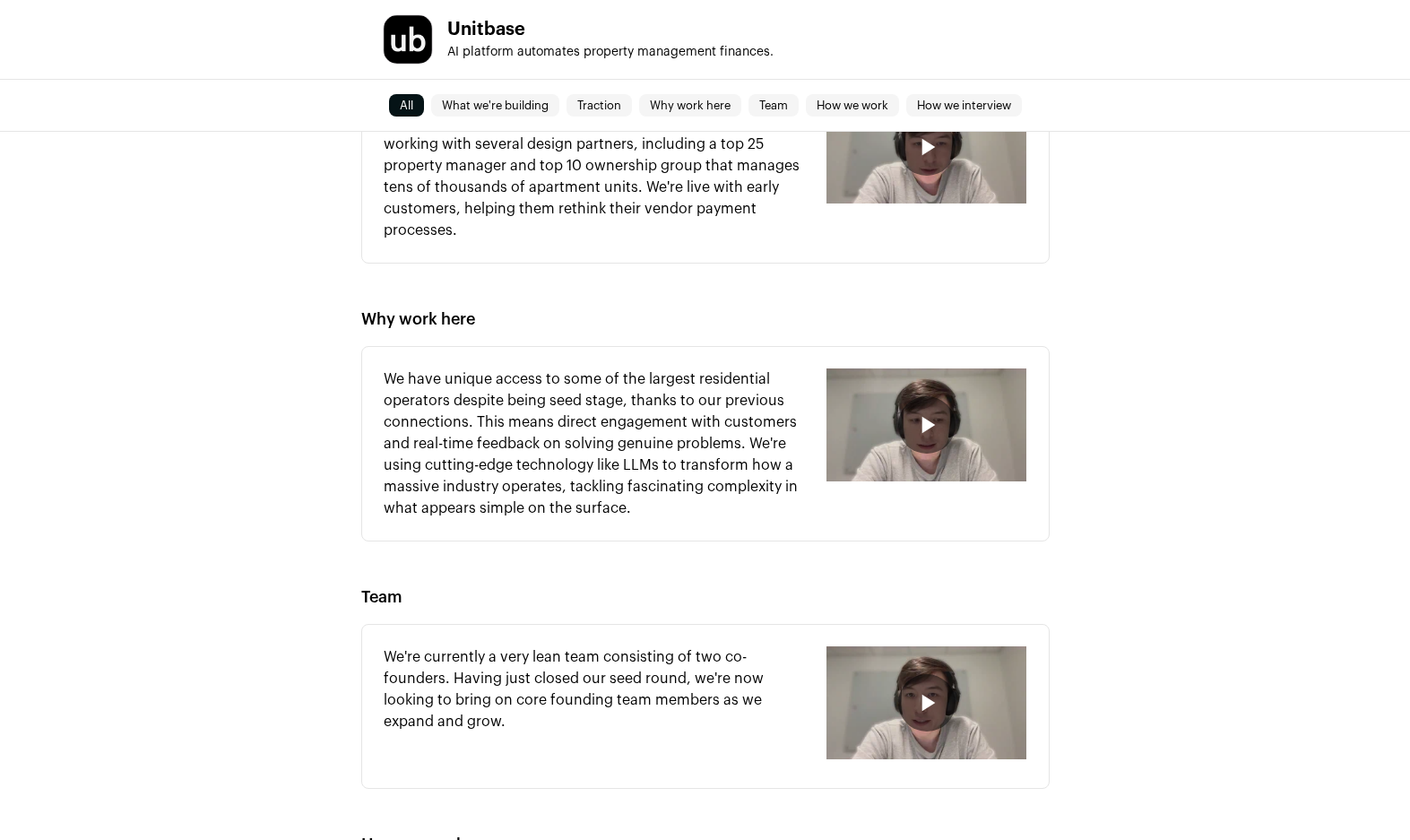
click at [935, 397] on div "button" at bounding box center [927, 425] width 57 height 57
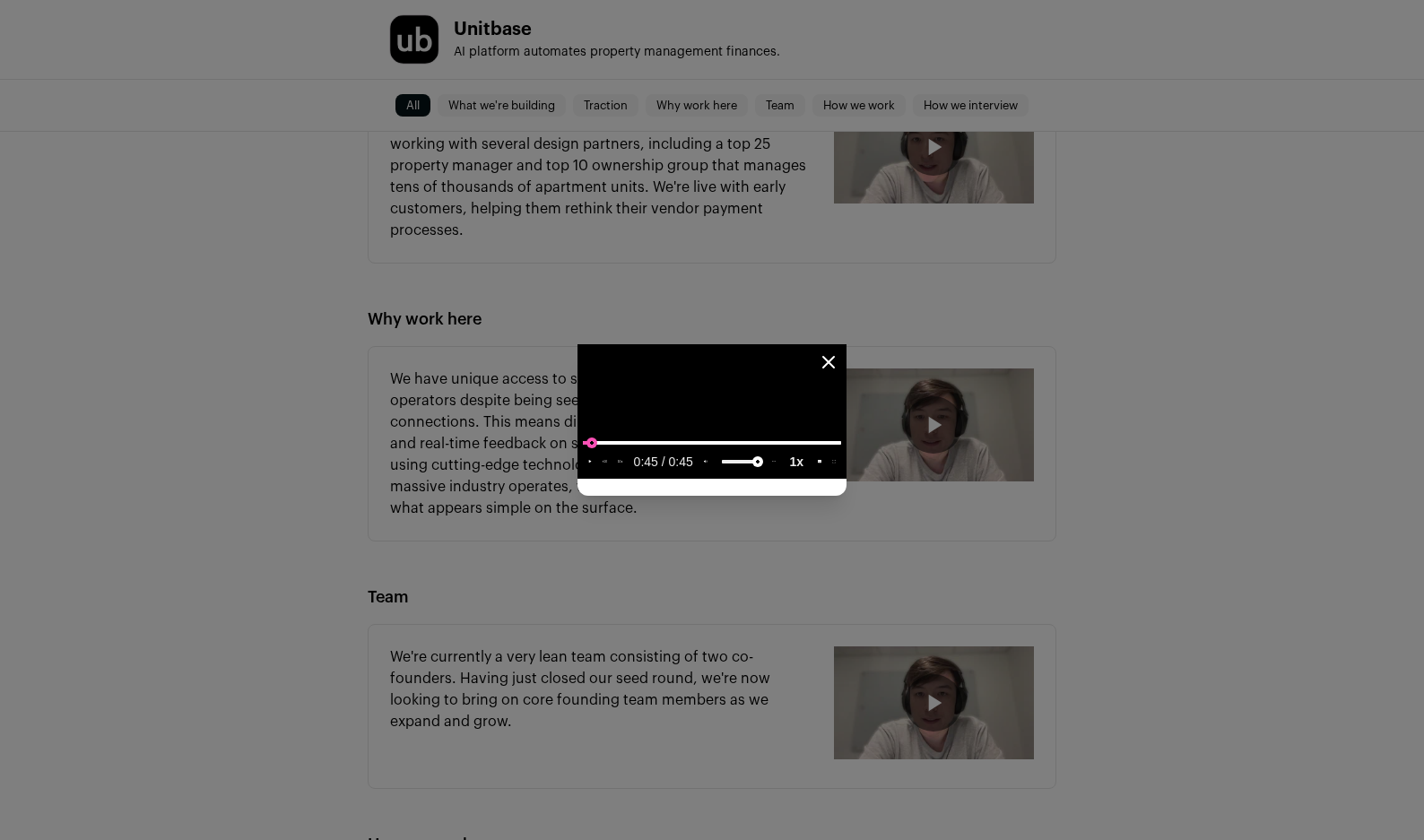
type input "**********"
click at [583, 454] on input "seek" at bounding box center [712, 443] width 258 height 22
click at [577, 479] on video "Close modal via background" at bounding box center [712, 411] width 269 height 135
click at [839, 351] on icon "Close modal" at bounding box center [827, 361] width 21 height 21
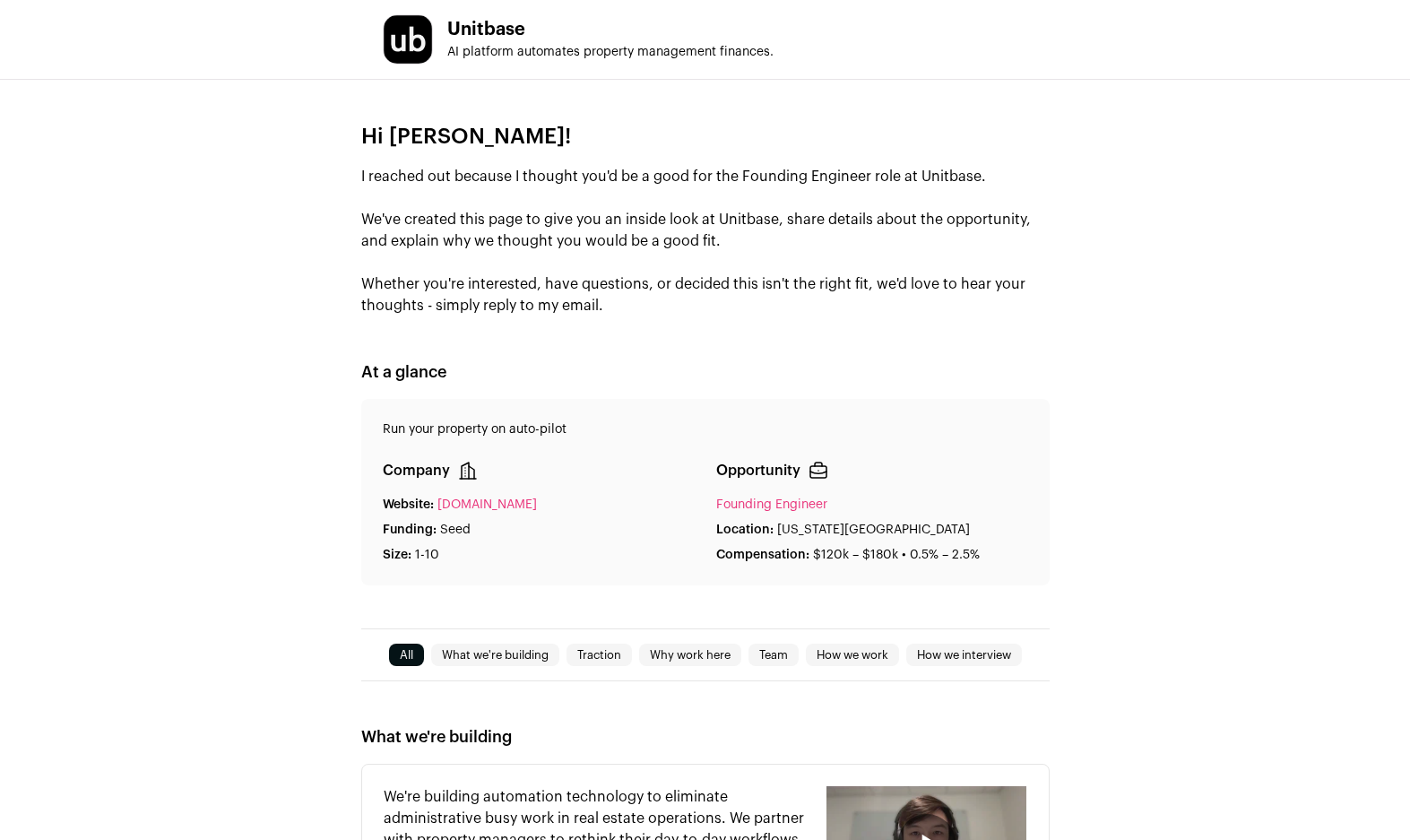
scroll to position [22, 0]
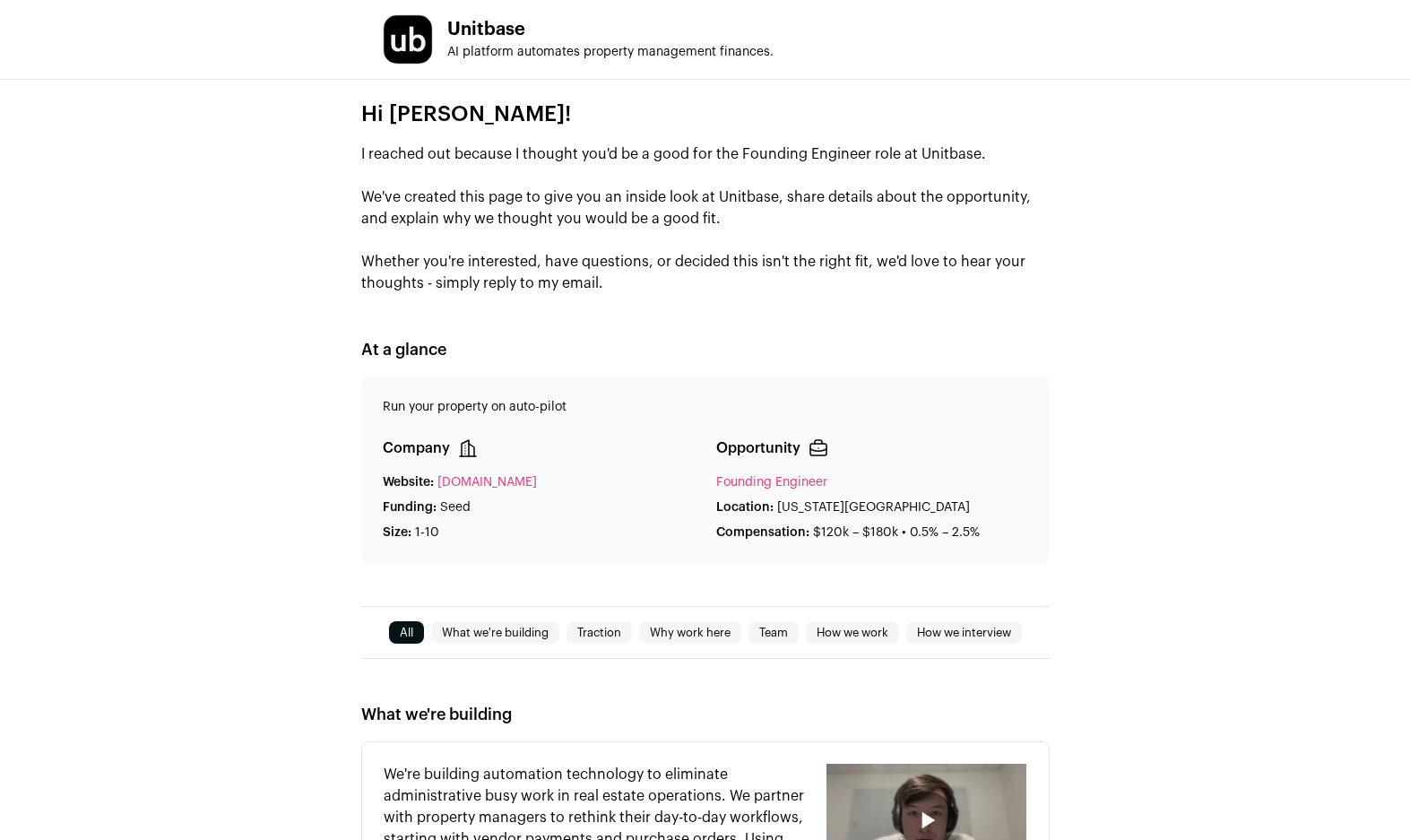
drag, startPoint x: 329, startPoint y: 65, endPoint x: 336, endPoint y: 50, distance: 16.6
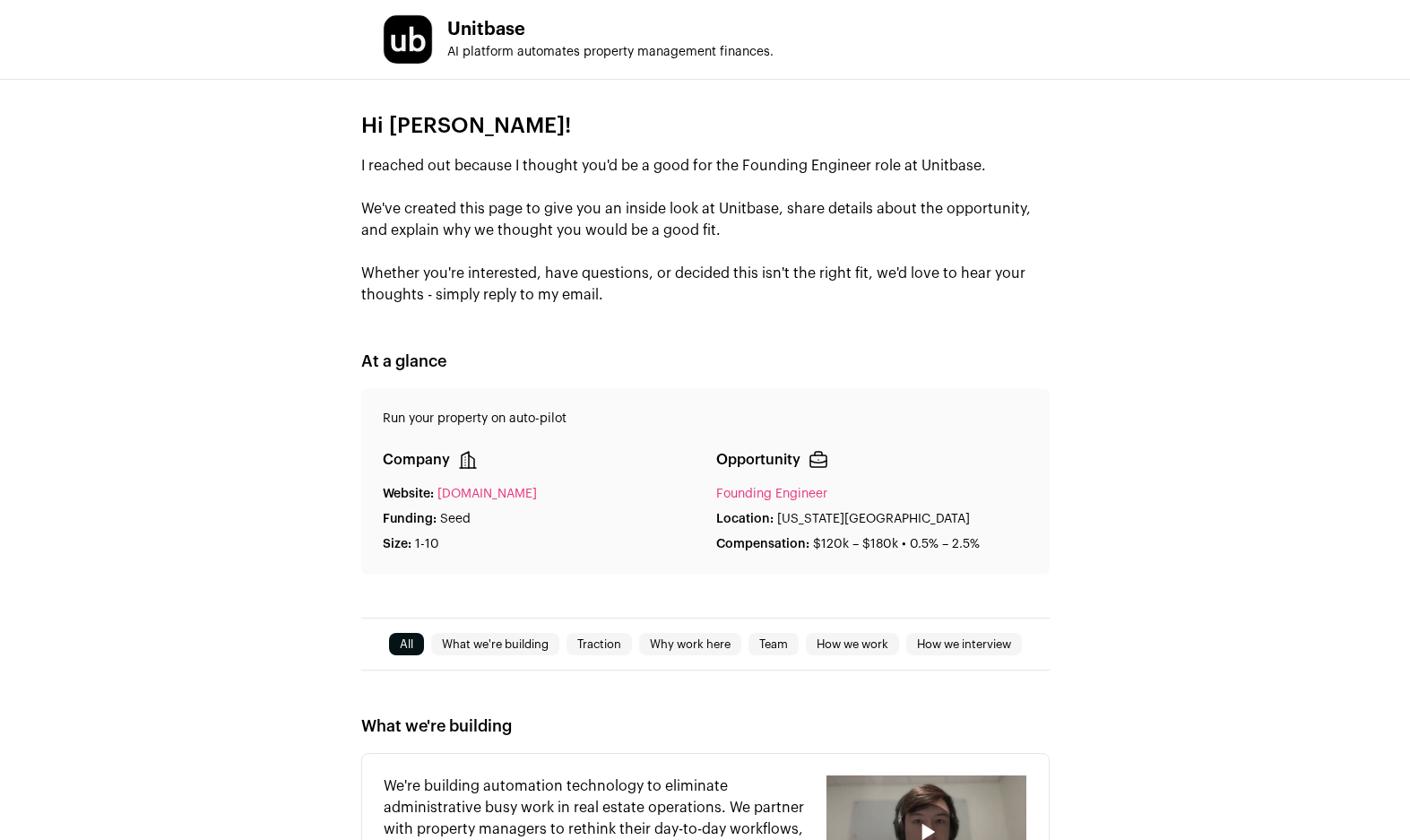
scroll to position [0, 0]
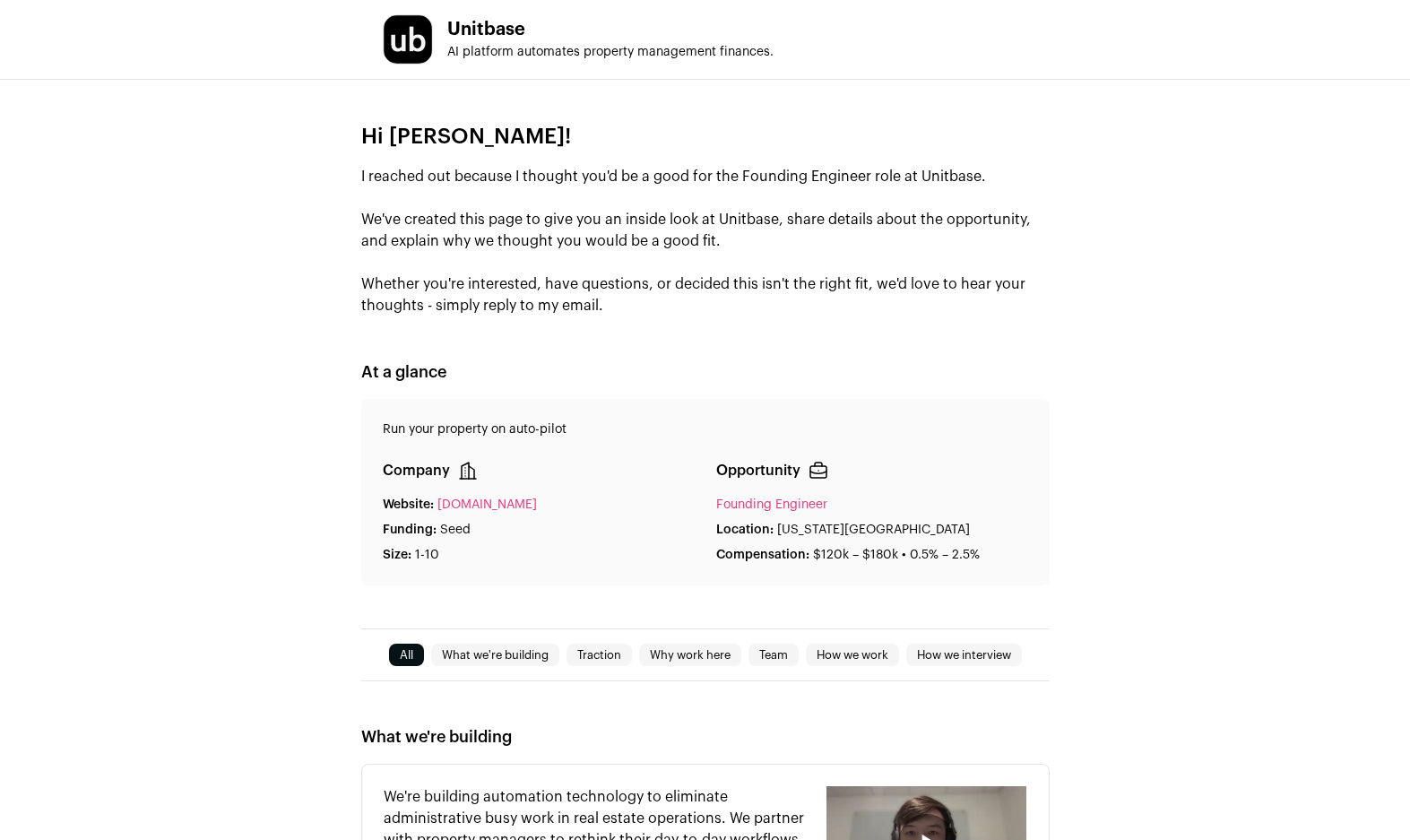
drag, startPoint x: 364, startPoint y: 175, endPoint x: 1001, endPoint y: 172, distance: 637.0
click at [1001, 172] on p "I reached out because I thought you'd be a good for the Founding Engineer role …" at bounding box center [705, 241] width 689 height 150
drag, startPoint x: 358, startPoint y: 216, endPoint x: 733, endPoint y: 243, distance: 376.0
click at [733, 243] on div "Hi [PERSON_NAME]! I reached out because I thought you'd be a good for the Found…" at bounding box center [705, 354] width 1410 height 549
drag, startPoint x: 355, startPoint y: 282, endPoint x: 658, endPoint y: 333, distance: 307.3
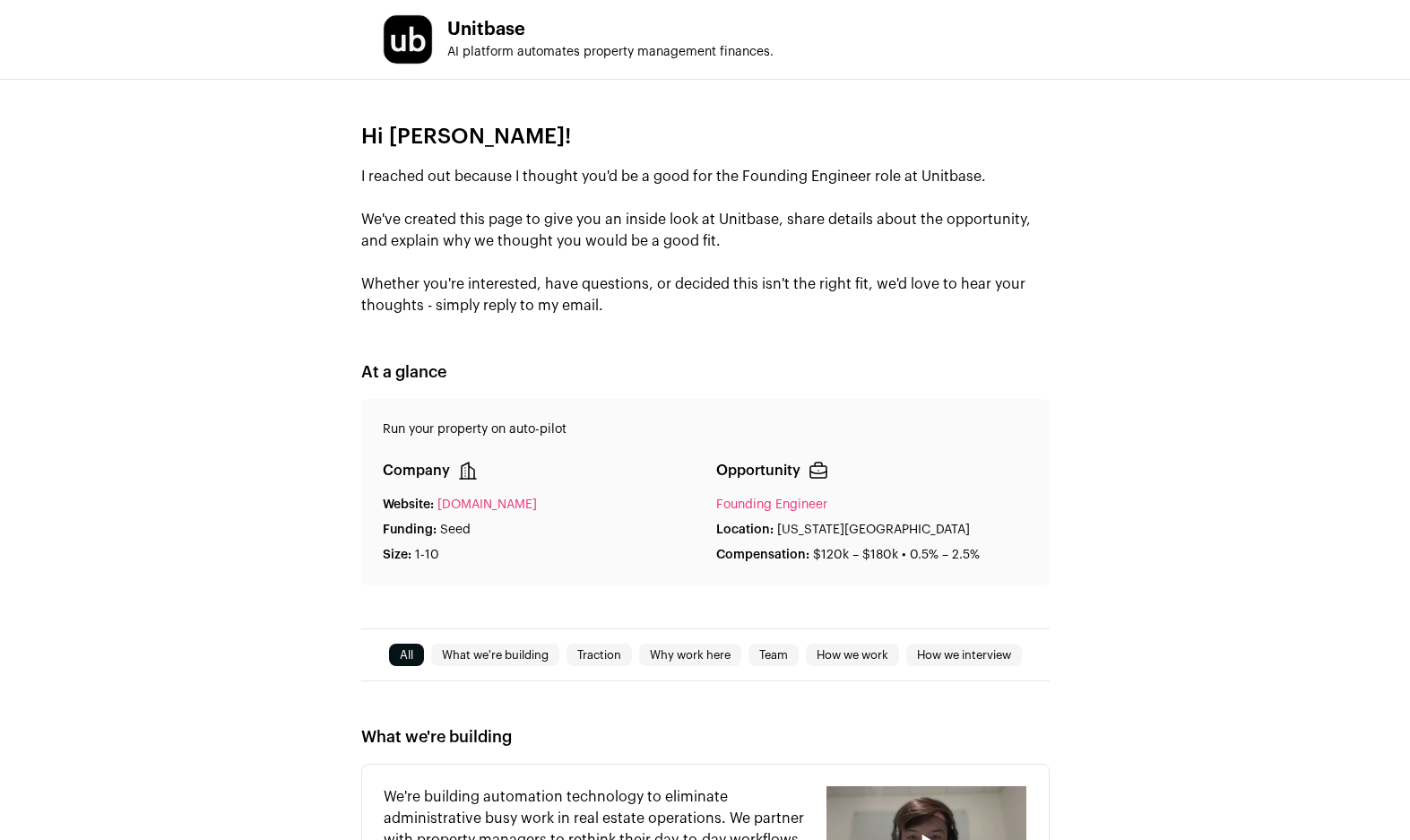
click at [658, 333] on div "Hi [PERSON_NAME]! I reached out because I thought you'd be a good for the Found…" at bounding box center [705, 354] width 1410 height 549
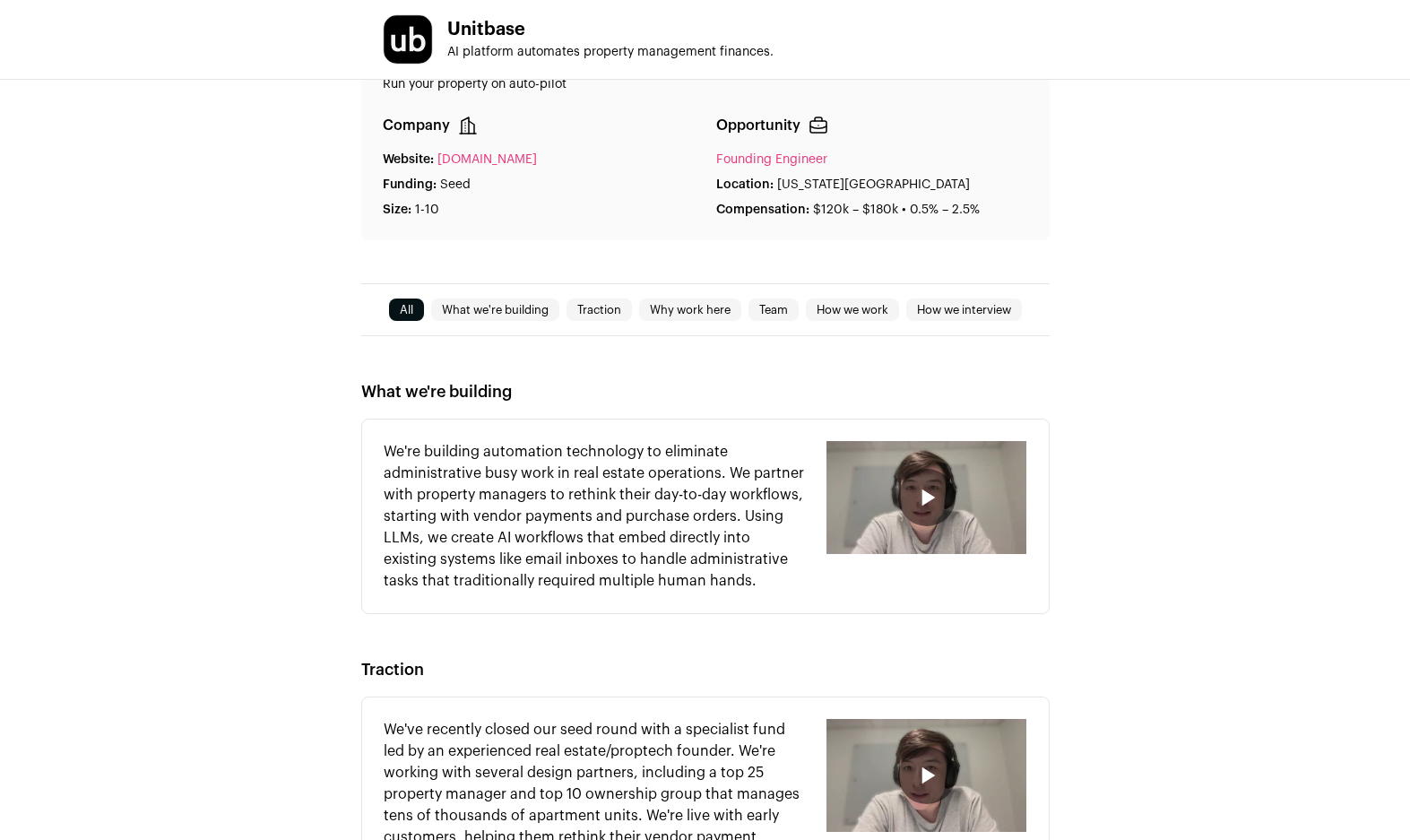
scroll to position [322, 0]
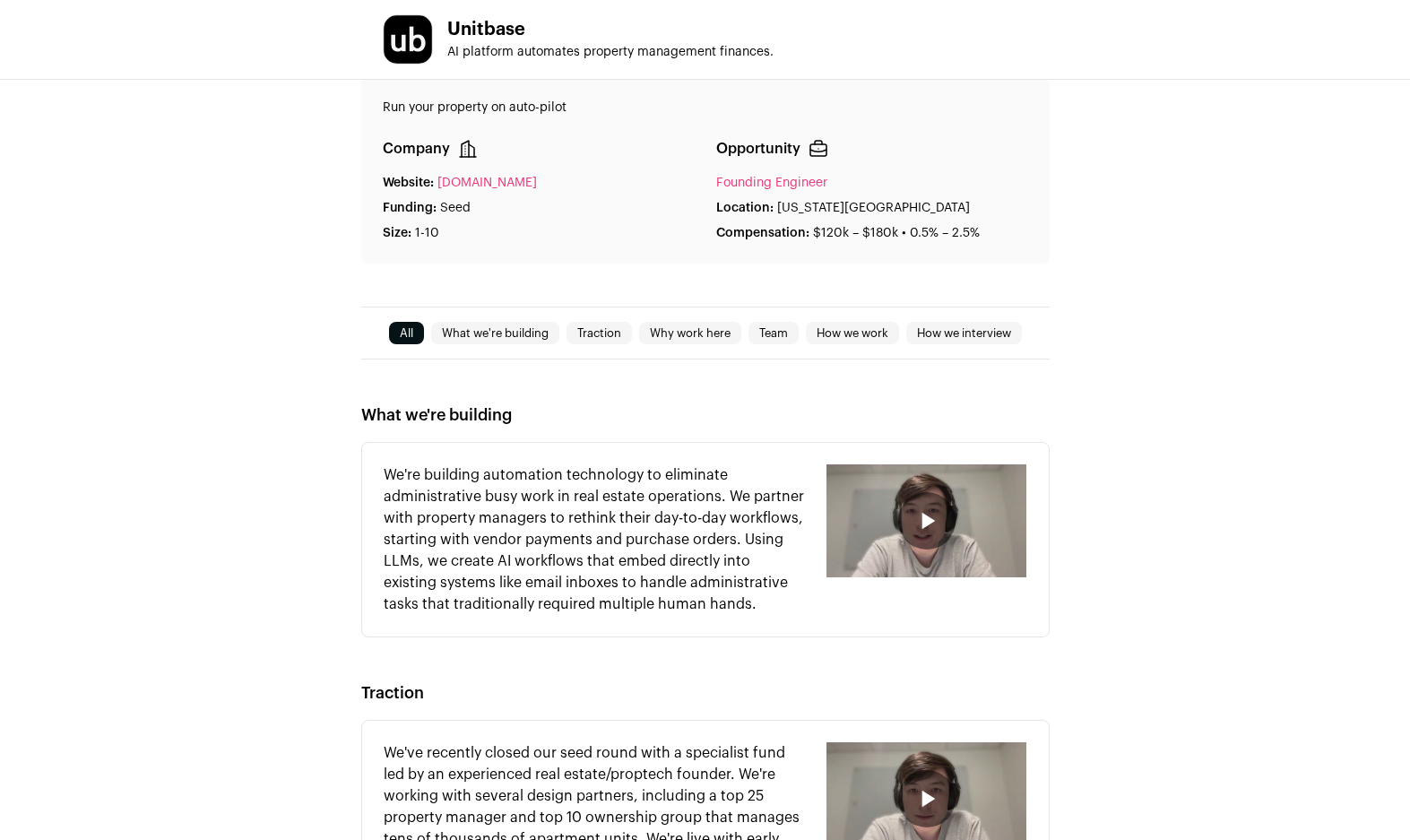
click at [778, 183] on link "Founding Engineer" at bounding box center [772, 183] width 112 height 13
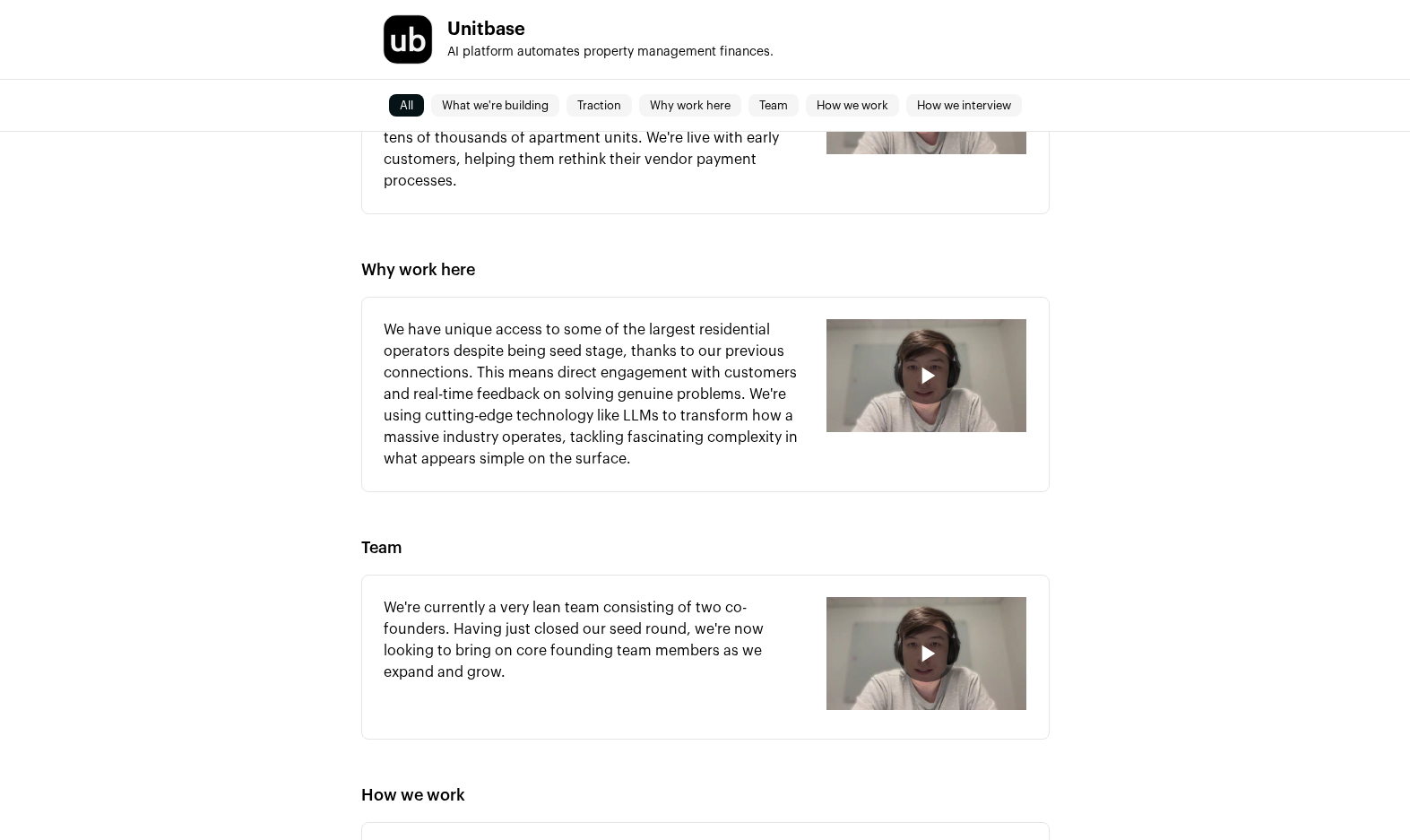
scroll to position [622, 0]
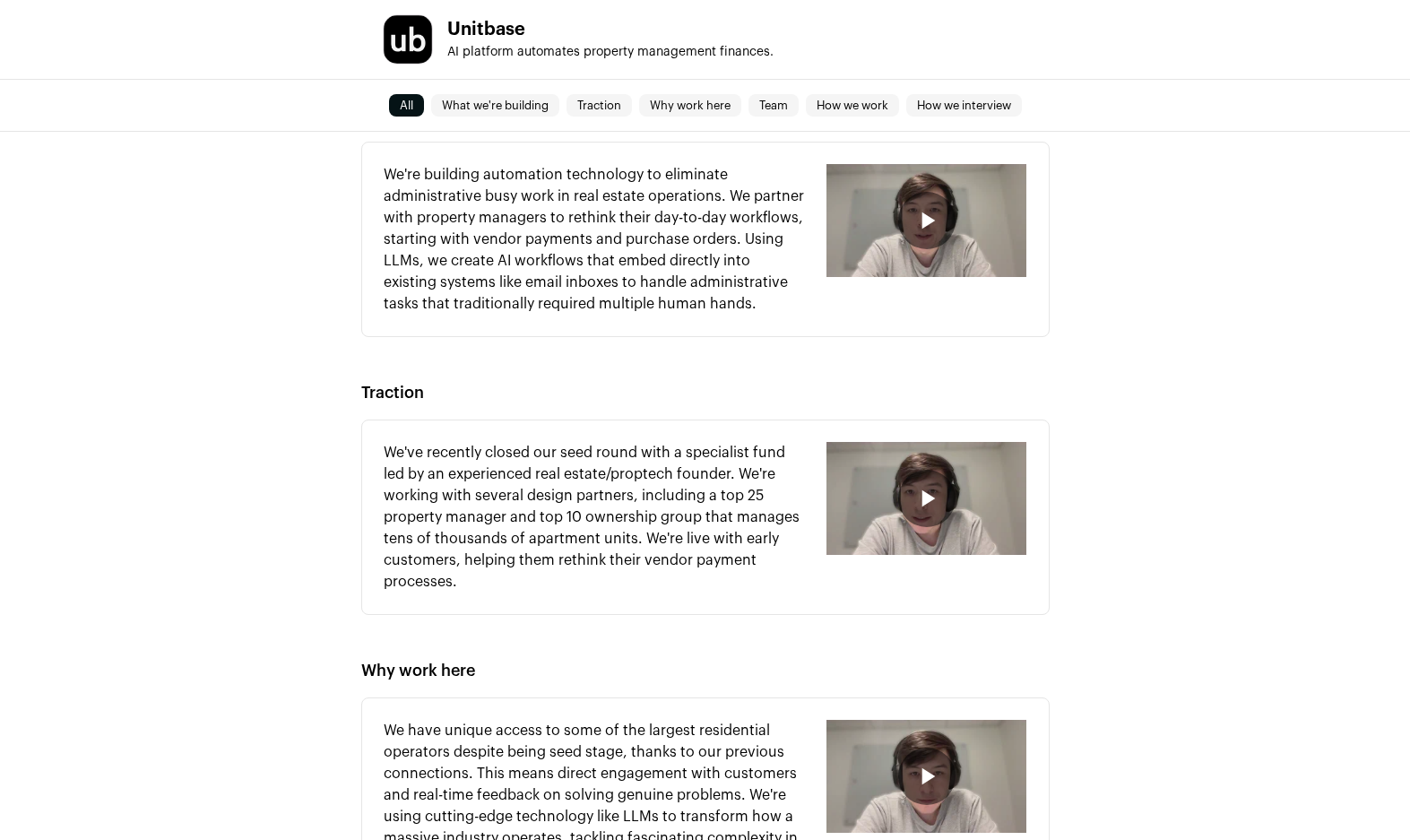
click at [898, 488] on div "button" at bounding box center [926, 498] width 200 height 112
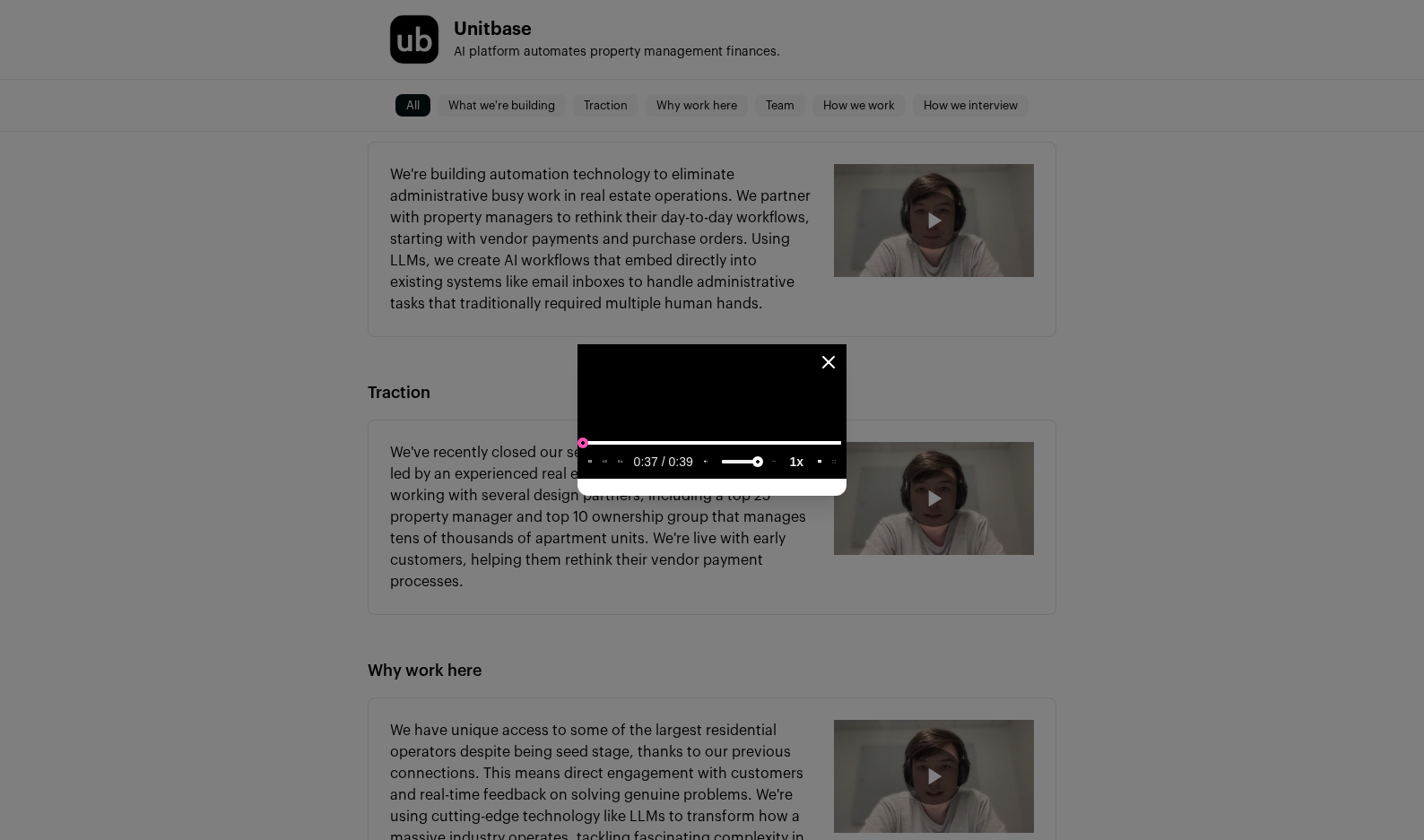
type input "**********"
click at [583, 454] on input "seek" at bounding box center [712, 443] width 258 height 22
click at [839, 351] on icon "Close modal" at bounding box center [827, 361] width 21 height 21
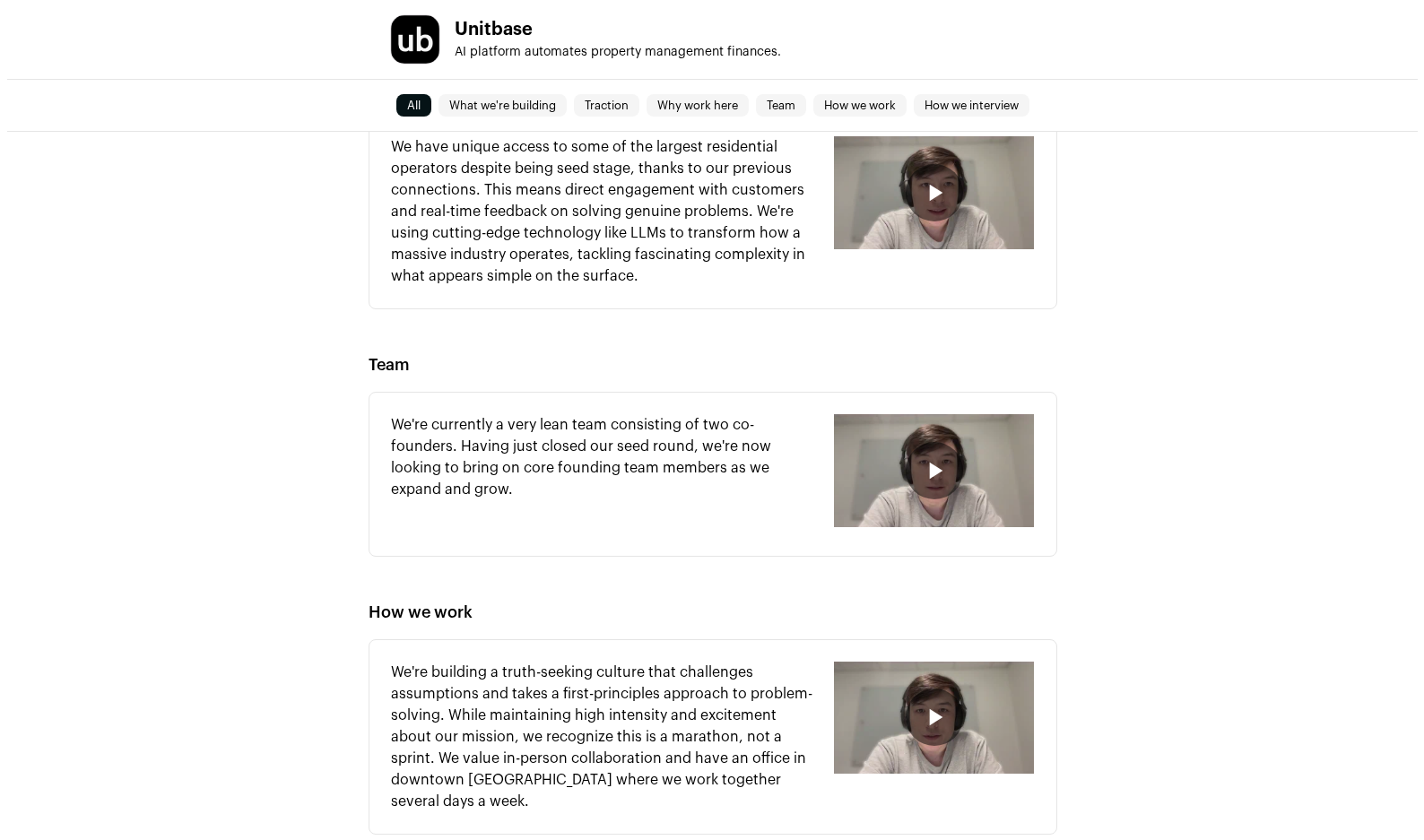
scroll to position [1606, 0]
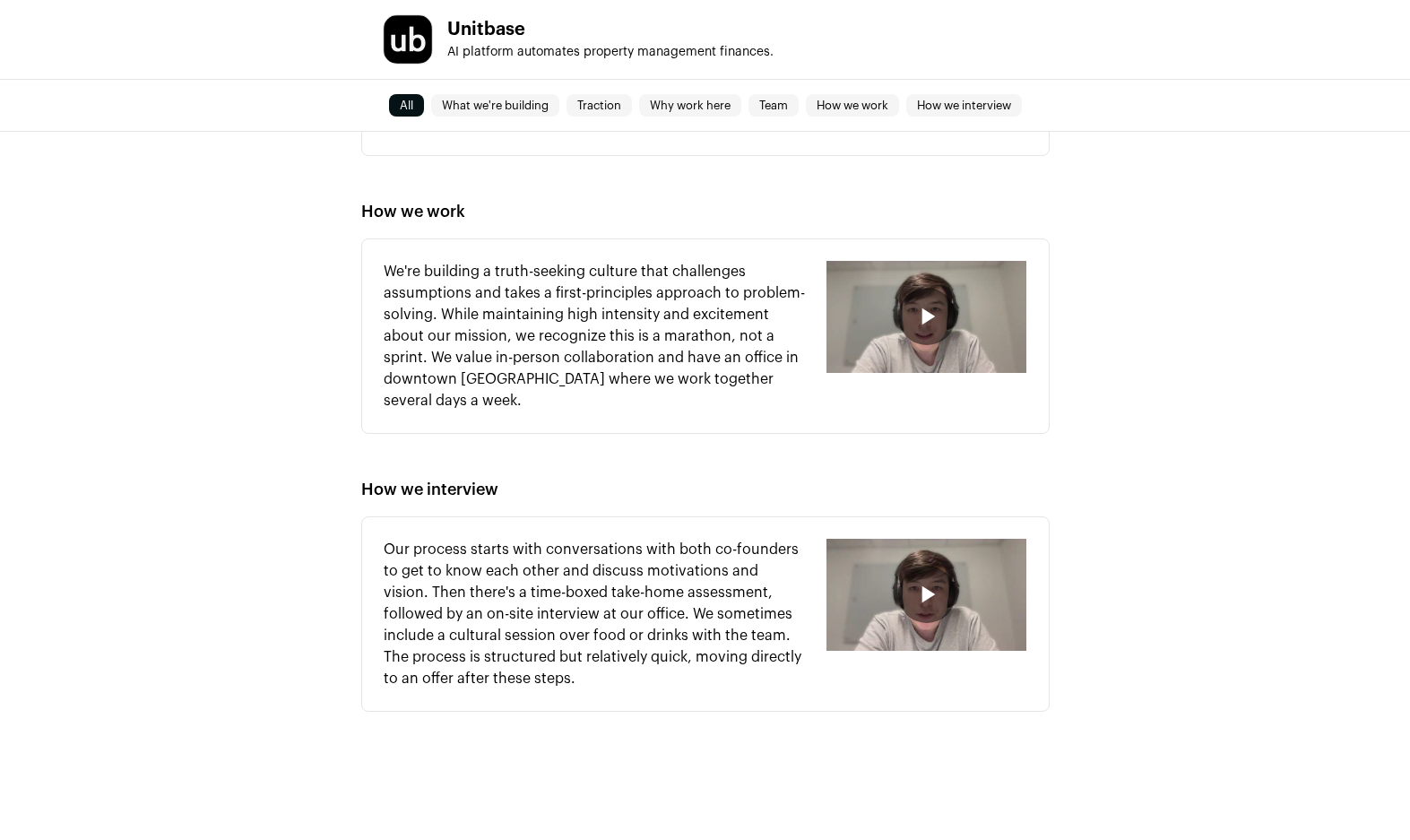
click at [971, 557] on div "button" at bounding box center [926, 595] width 200 height 112
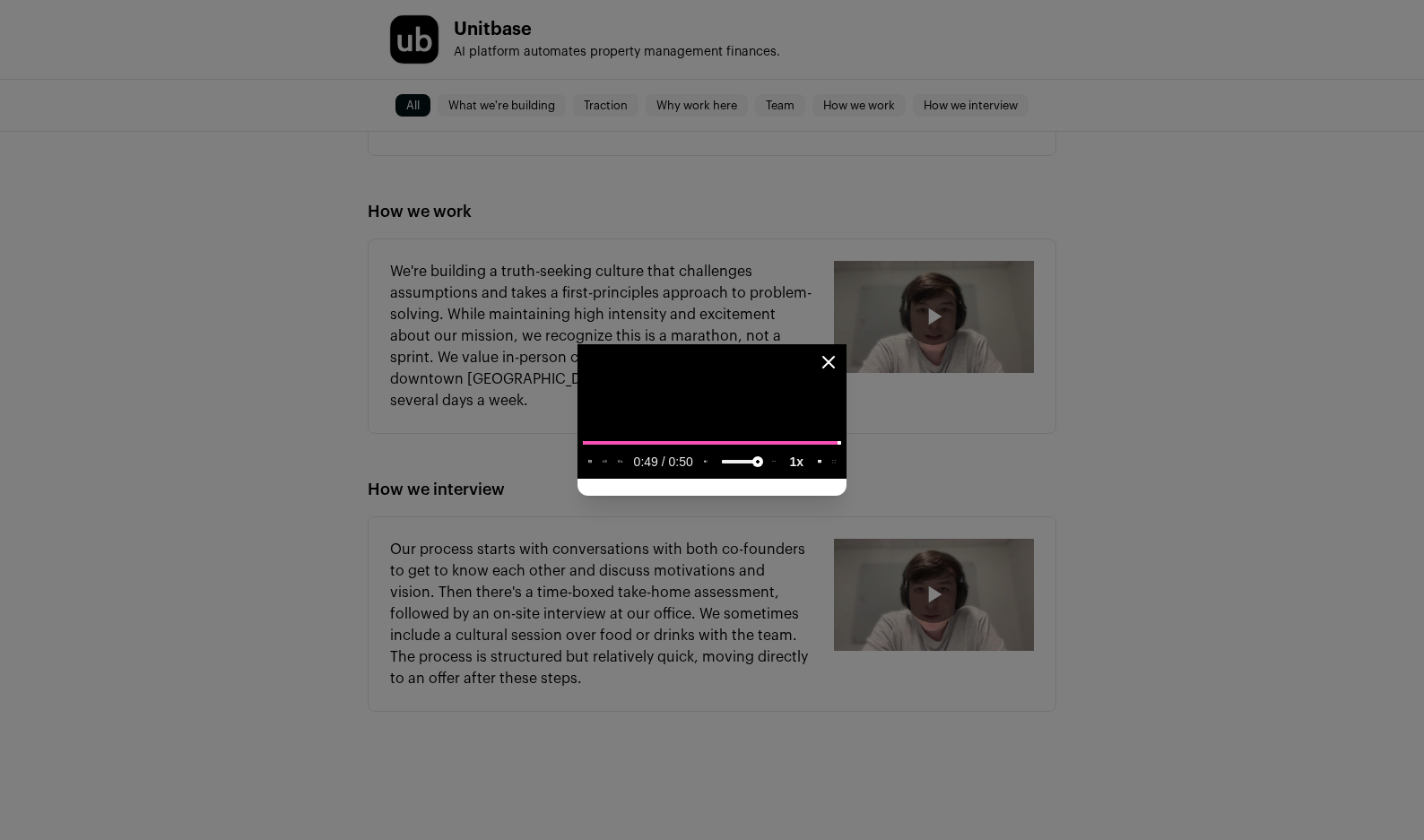
click at [577, 479] on video "Close modal via background" at bounding box center [712, 411] width 269 height 135
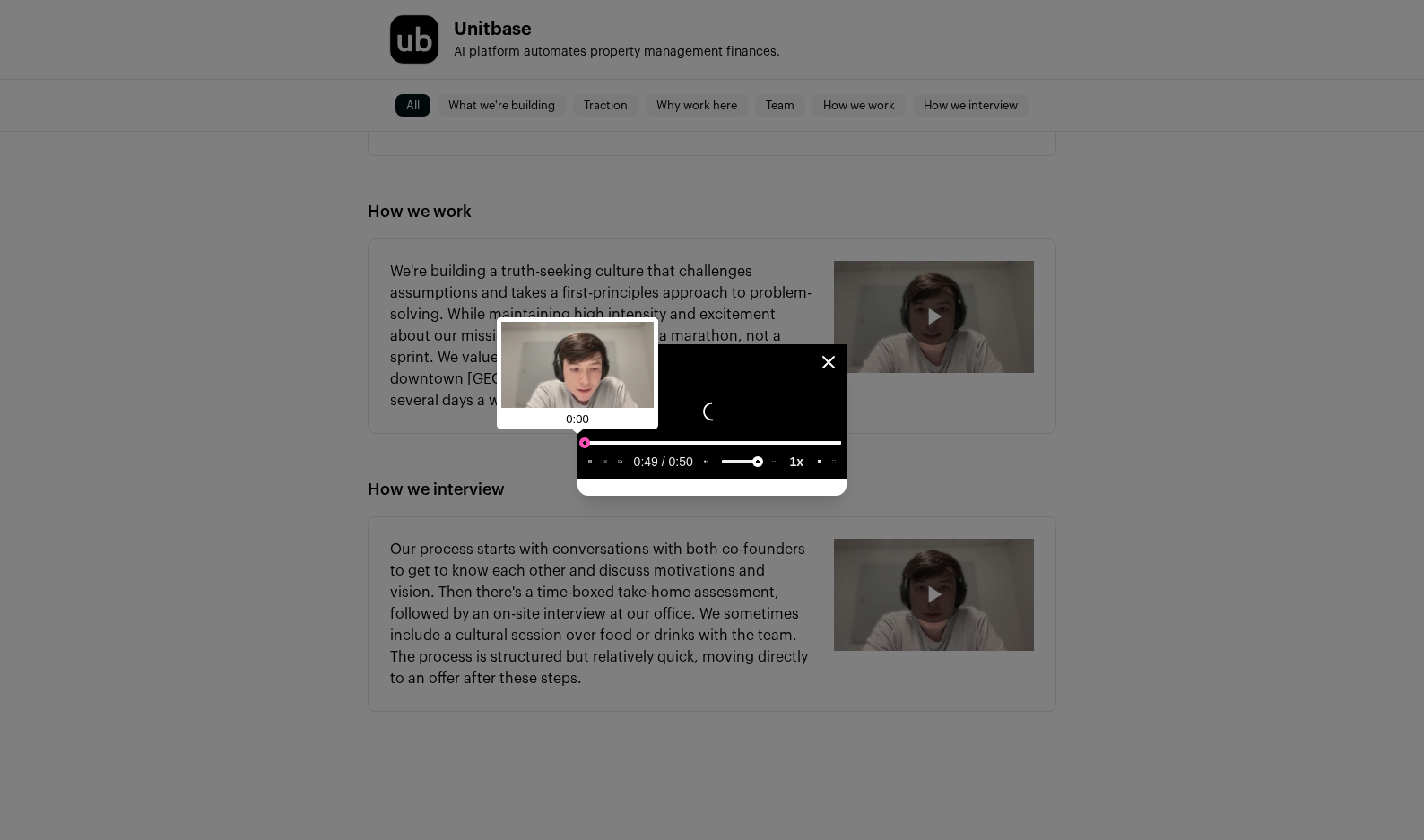
type input "**********"
click at [583, 454] on input "seek" at bounding box center [712, 443] width 258 height 22
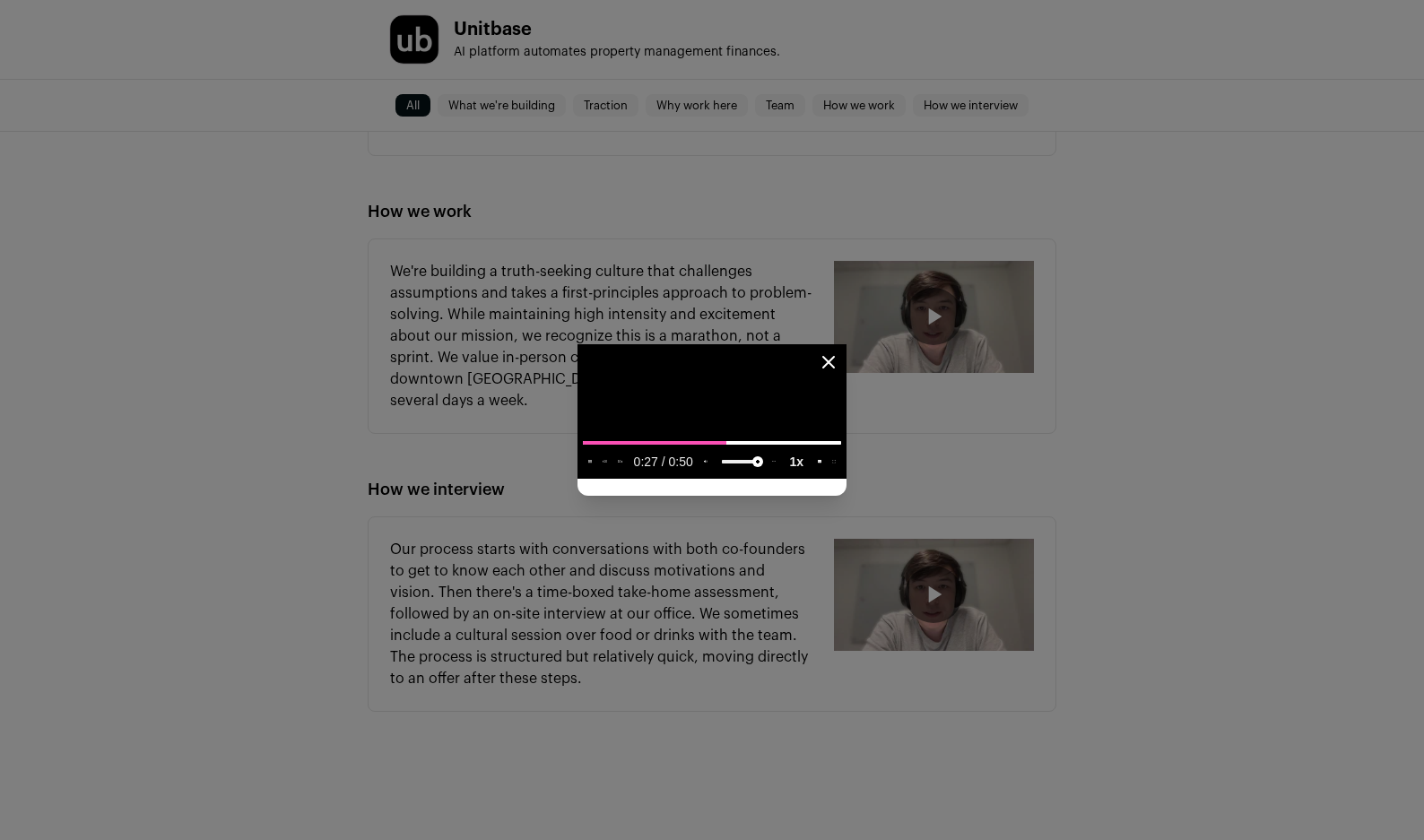
click at [577, 443] on video "Close modal via background" at bounding box center [712, 411] width 269 height 135
